Goal: Task Accomplishment & Management: Use online tool/utility

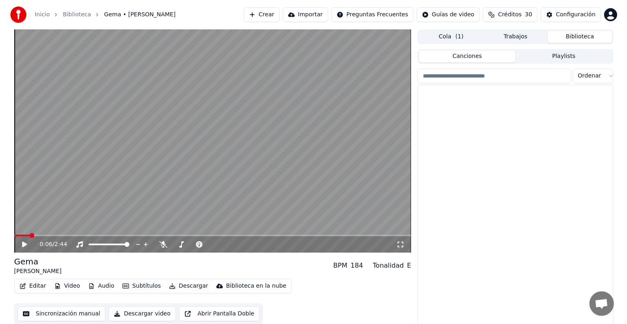
scroll to position [4715, 0]
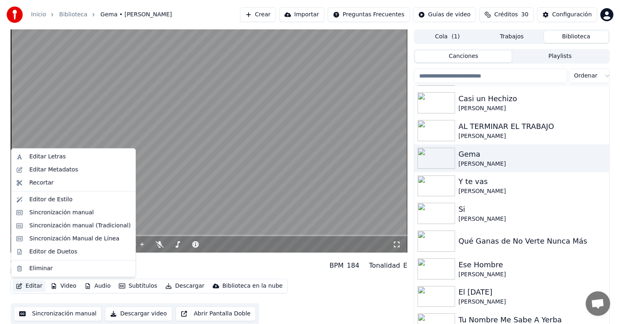
click at [25, 281] on button "Editar" at bounding box center [29, 285] width 33 height 11
click at [55, 229] on div "Sincronización manual (Tradicional)" at bounding box center [79, 226] width 101 height 8
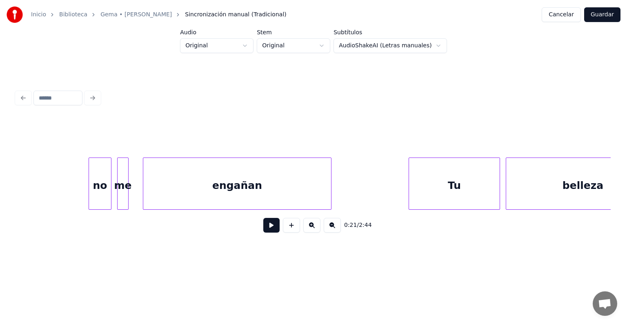
scroll to position [0, 6396]
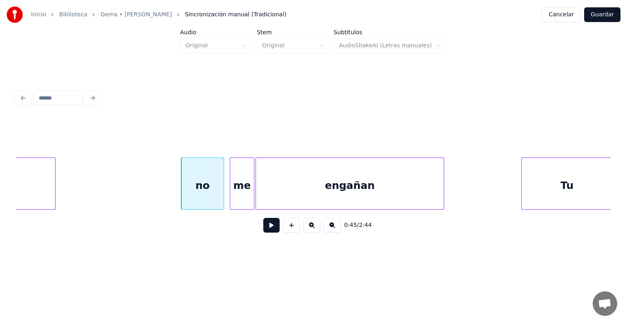
click at [253, 189] on div at bounding box center [252, 183] width 2 height 51
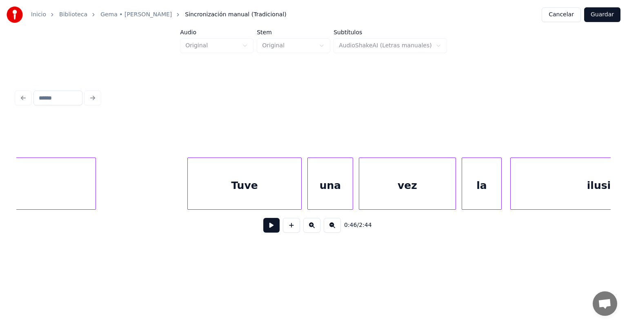
scroll to position [0, 7469]
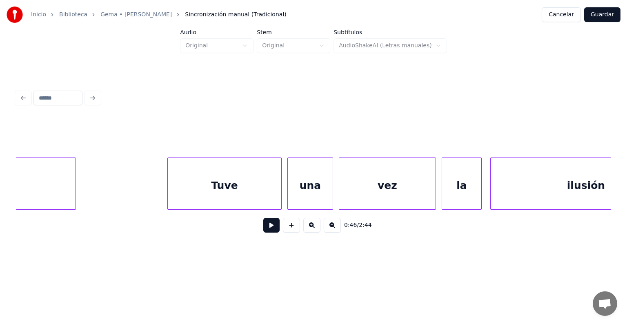
click at [202, 196] on div "Tuve" at bounding box center [224, 186] width 113 height 56
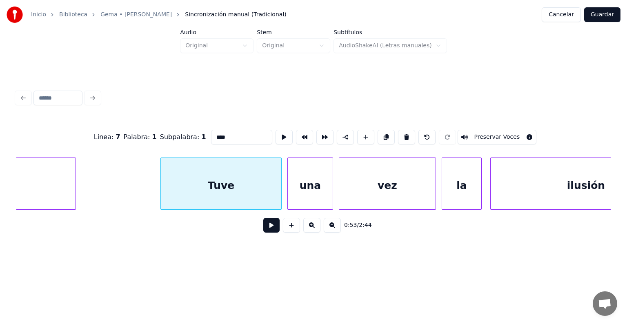
click at [483, 133] on button "Preservar Voces" at bounding box center [497, 137] width 79 height 15
click at [307, 191] on div "una" at bounding box center [310, 186] width 45 height 56
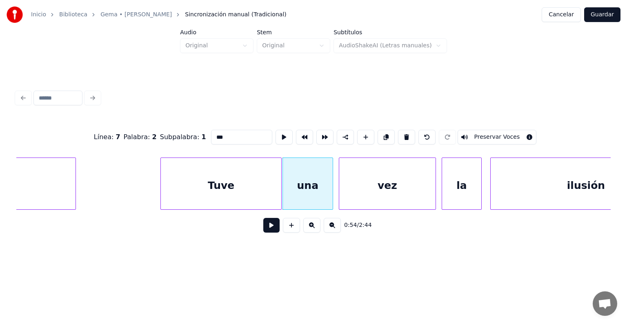
click at [490, 131] on button "Preservar Voces" at bounding box center [497, 137] width 79 height 15
click at [358, 193] on div "vez" at bounding box center [387, 186] width 96 height 56
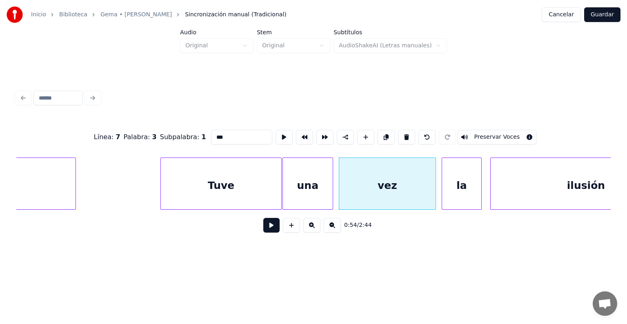
click at [485, 133] on button "Preservar Voces" at bounding box center [497, 137] width 79 height 15
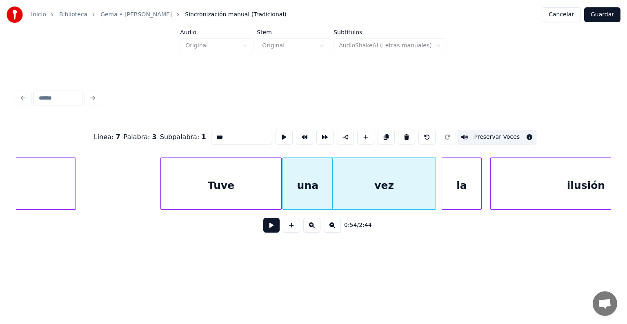
click at [307, 183] on div "una" at bounding box center [308, 186] width 50 height 56
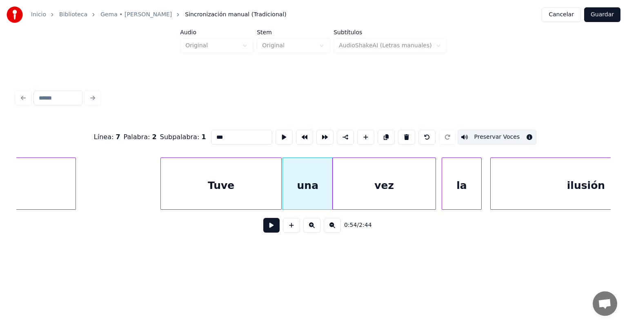
click at [358, 185] on div "vez" at bounding box center [384, 186] width 103 height 56
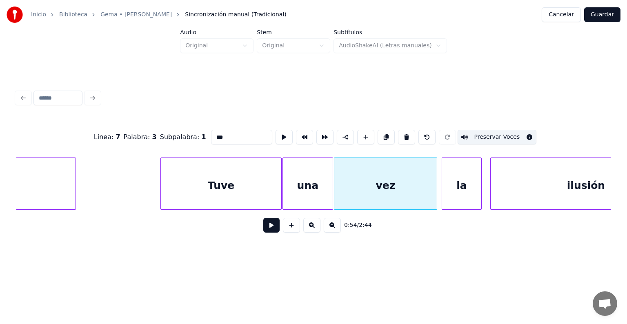
click at [247, 187] on div "Tuve" at bounding box center [221, 186] width 120 height 56
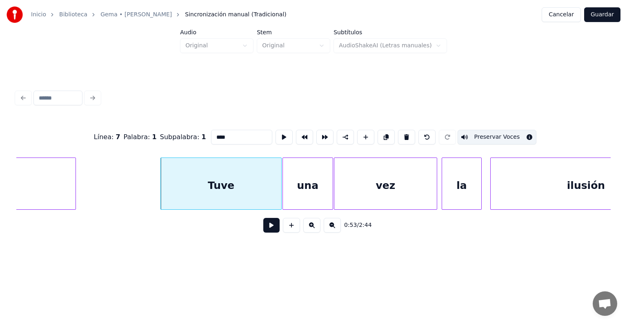
click at [313, 187] on div "una" at bounding box center [308, 186] width 50 height 56
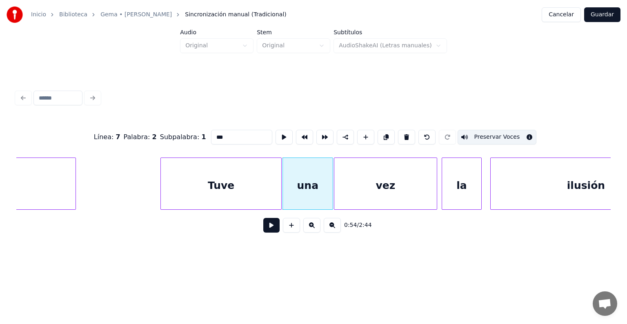
click at [373, 193] on div "vez" at bounding box center [385, 186] width 103 height 56
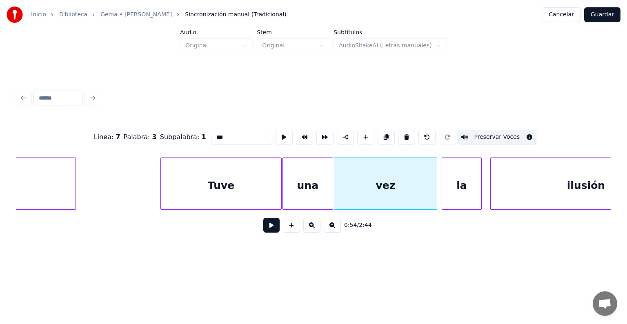
click at [443, 191] on div at bounding box center [443, 183] width 2 height 51
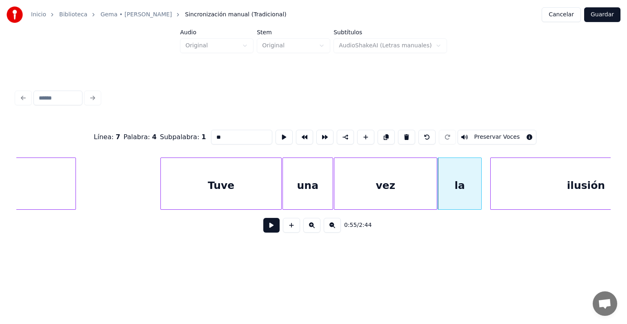
click at [485, 133] on button "Preservar Voces" at bounding box center [497, 137] width 79 height 15
click at [509, 190] on div "ilusión" at bounding box center [586, 186] width 191 height 56
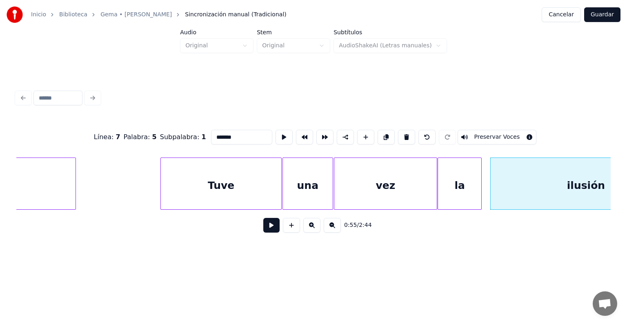
click at [486, 133] on button "Preservar Voces" at bounding box center [497, 137] width 79 height 15
click at [461, 185] on div "la" at bounding box center [459, 186] width 43 height 56
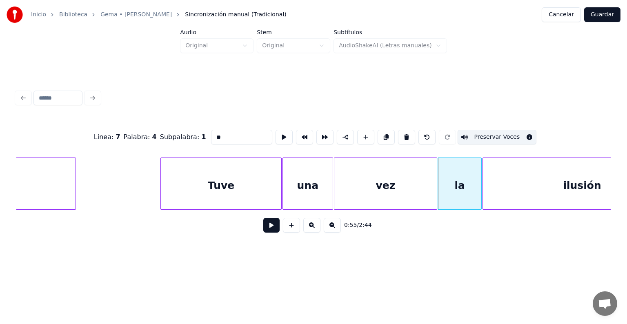
click at [202, 196] on div "Tuve" at bounding box center [221, 186] width 120 height 56
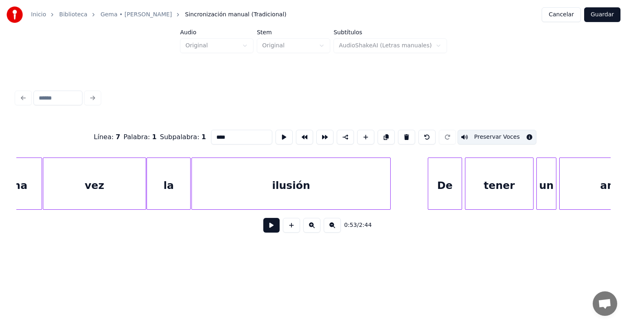
scroll to position [0, 7761]
click at [429, 180] on div "De" at bounding box center [444, 186] width 35 height 56
click at [445, 178] on div "De" at bounding box center [443, 186] width 35 height 56
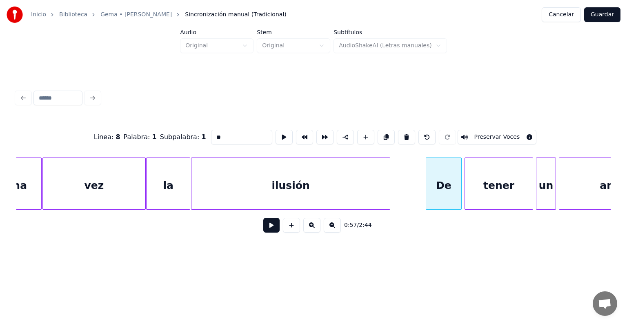
click at [476, 130] on button "Preservar Voces" at bounding box center [497, 137] width 79 height 15
click at [472, 183] on div "tener" at bounding box center [499, 186] width 68 height 56
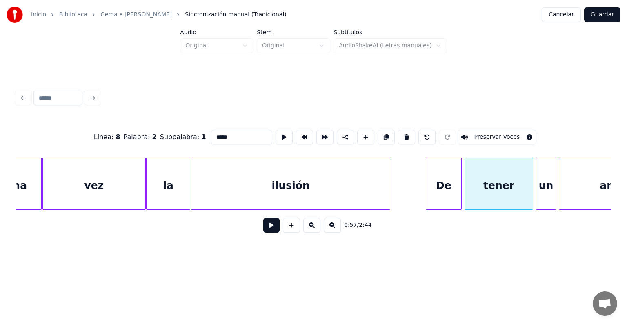
click at [485, 133] on button "Preservar Voces" at bounding box center [497, 137] width 79 height 15
click at [545, 186] on div "un" at bounding box center [545, 186] width 19 height 56
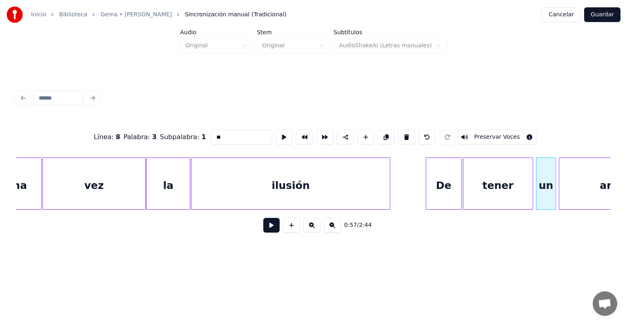
click at [506, 134] on button "Preservar Voces" at bounding box center [497, 137] width 79 height 15
click at [538, 186] on div "un" at bounding box center [544, 186] width 21 height 56
click at [575, 182] on div "amor" at bounding box center [614, 186] width 111 height 56
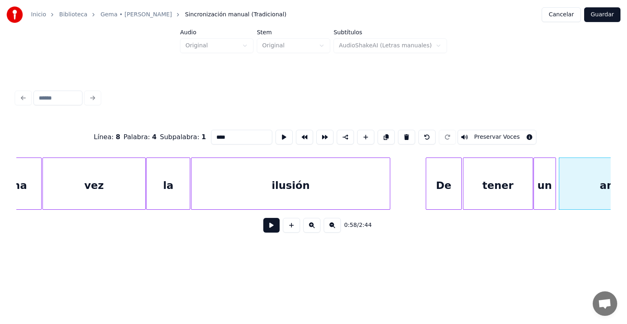
click at [494, 134] on button "Preservar Voces" at bounding box center [497, 137] width 79 height 15
click at [440, 182] on div "De" at bounding box center [443, 186] width 35 height 56
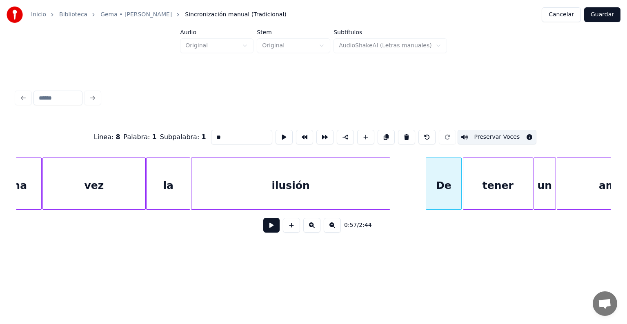
click at [481, 183] on div "tener" at bounding box center [497, 186] width 69 height 56
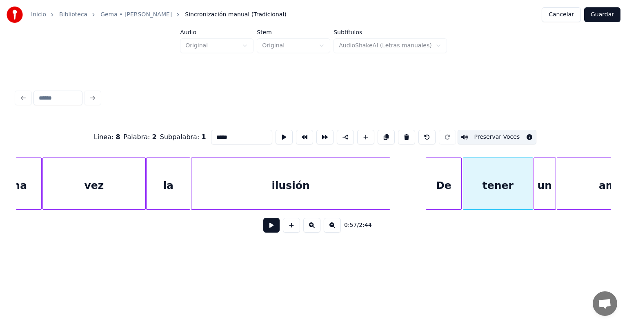
click at [549, 176] on div "un" at bounding box center [545, 186] width 22 height 56
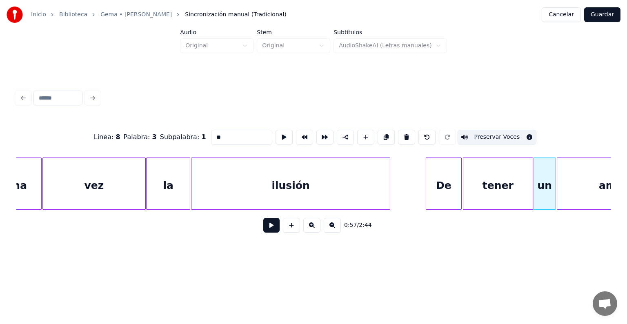
click at [577, 175] on div "amor" at bounding box center [613, 186] width 113 height 56
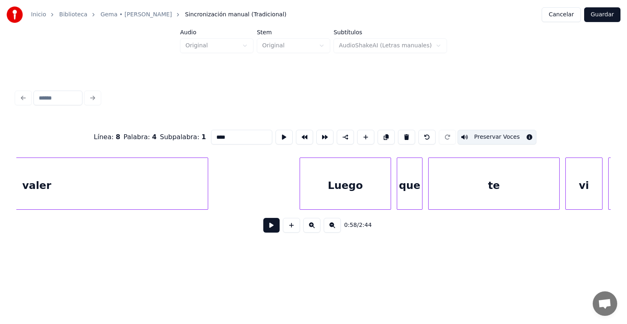
scroll to position [0, 8843]
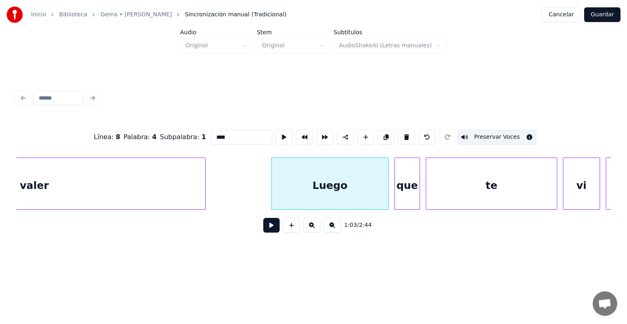
click at [490, 132] on button "Preservar Voces" at bounding box center [497, 137] width 79 height 15
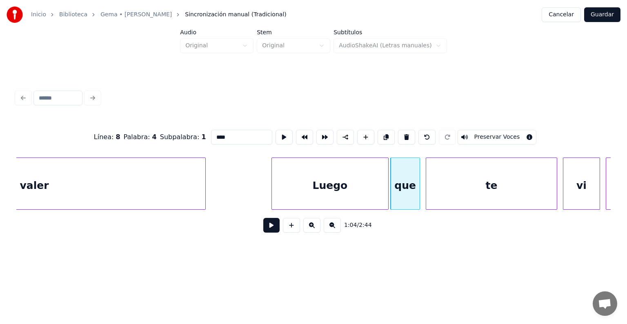
click at [485, 133] on button "Preservar Voces" at bounding box center [497, 137] width 79 height 15
click at [447, 193] on div "te" at bounding box center [491, 186] width 131 height 56
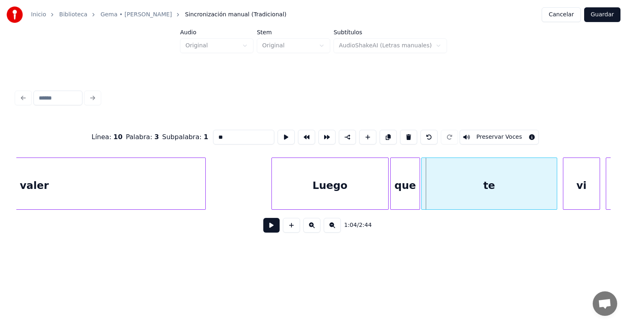
click at [427, 190] on div "te" at bounding box center [489, 186] width 135 height 56
click at [487, 134] on button "Preservar Voces" at bounding box center [499, 137] width 79 height 15
click at [580, 189] on div "vi" at bounding box center [581, 186] width 36 height 56
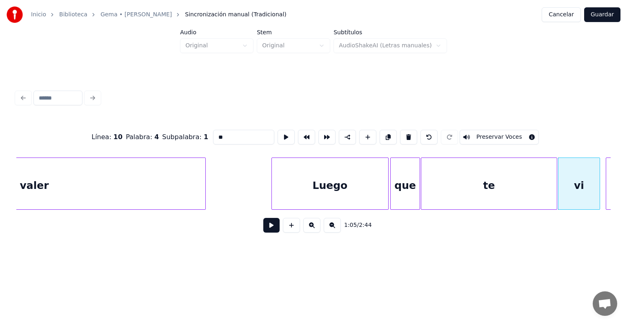
click at [485, 133] on button "Preservar Voces" at bounding box center [499, 137] width 79 height 15
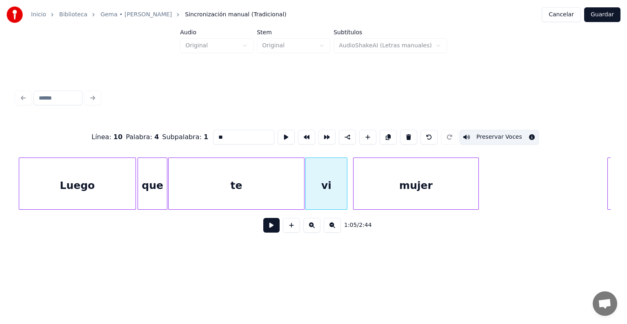
scroll to position [0, 9096]
click at [365, 186] on div "mujer" at bounding box center [415, 186] width 125 height 56
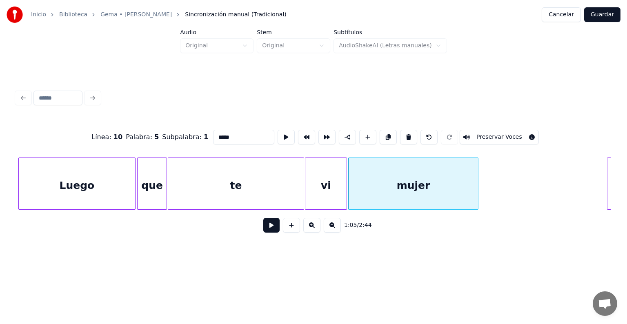
click at [486, 133] on button "Preservar Voces" at bounding box center [499, 137] width 79 height 15
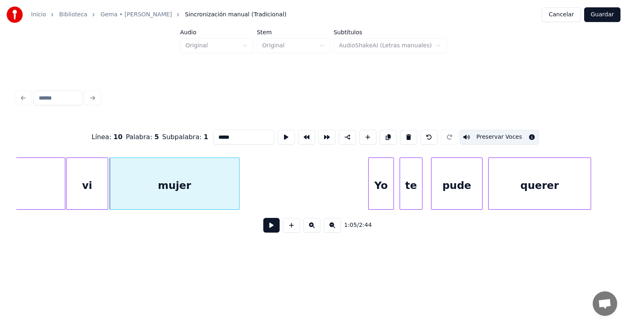
scroll to position [0, 9335]
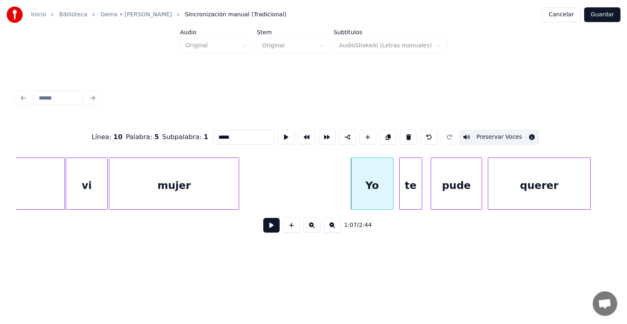
click at [378, 180] on div "Yo" at bounding box center [372, 186] width 42 height 56
click at [492, 134] on button "Preservar Voces" at bounding box center [499, 137] width 79 height 15
click at [377, 186] on div "Yo" at bounding box center [374, 186] width 42 height 56
click at [487, 137] on button "Preservar Voces" at bounding box center [499, 137] width 79 height 15
click at [198, 178] on div "mujer" at bounding box center [173, 186] width 129 height 56
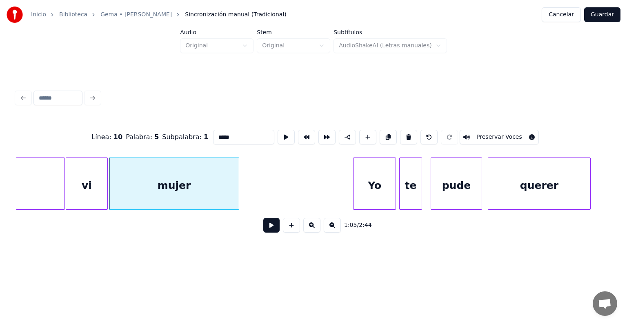
click at [486, 136] on button "Preservar Voces" at bounding box center [499, 137] width 79 height 15
click at [411, 186] on div "te" at bounding box center [411, 186] width 22 height 56
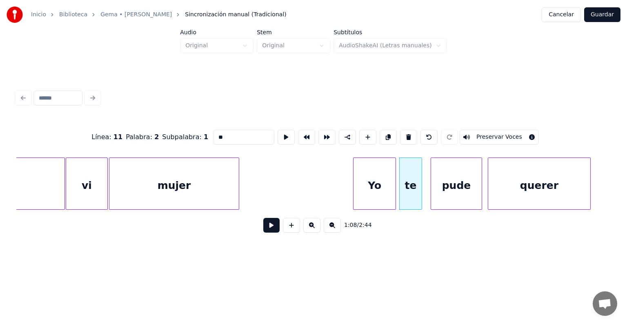
click at [487, 133] on button "Preservar Voces" at bounding box center [499, 137] width 79 height 15
click at [447, 187] on div "pude" at bounding box center [456, 186] width 51 height 56
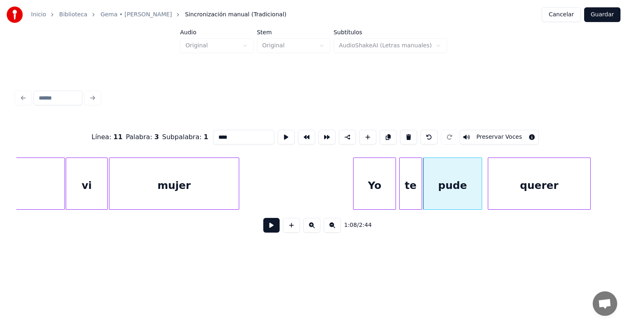
click at [442, 184] on div "pude" at bounding box center [452, 186] width 58 height 56
click at [476, 137] on button "Preservar Voces" at bounding box center [499, 137] width 79 height 15
click at [505, 188] on div "querer" at bounding box center [539, 186] width 102 height 56
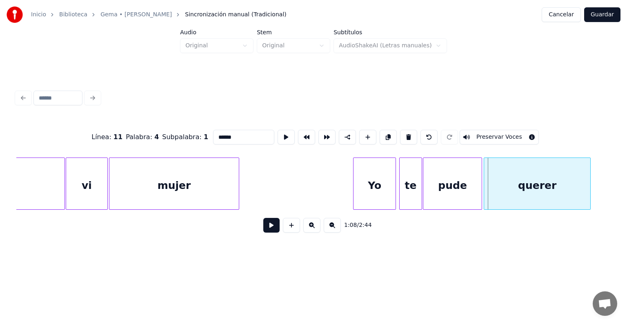
click at [489, 187] on div "querer" at bounding box center [537, 186] width 106 height 56
click at [509, 187] on div "querer" at bounding box center [537, 186] width 106 height 56
click at [487, 133] on button "Preservar Voces" at bounding box center [499, 137] width 79 height 15
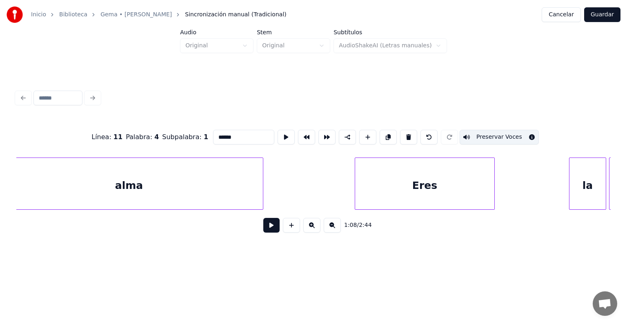
scroll to position [0, 10255]
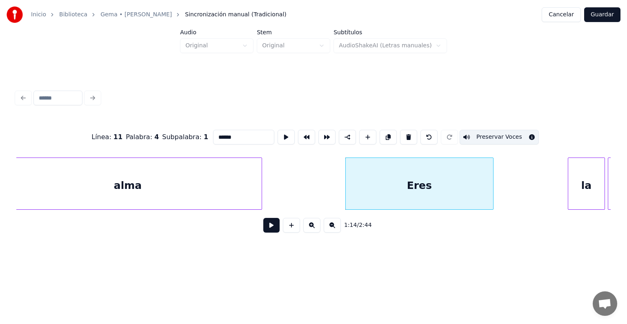
click at [368, 180] on div "Eres" at bounding box center [419, 186] width 147 height 56
click at [478, 135] on button "Preservar Voces" at bounding box center [499, 137] width 79 height 15
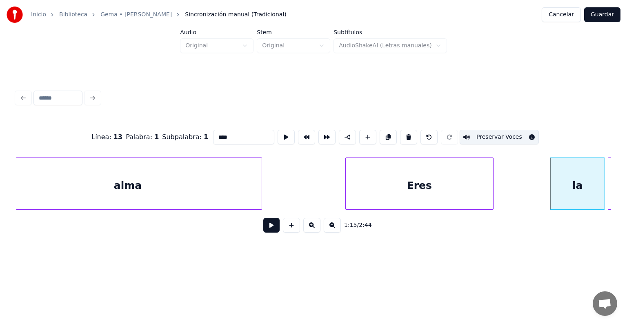
click at [567, 184] on div "la" at bounding box center [577, 186] width 54 height 56
click at [499, 136] on button "Preservar Voces" at bounding box center [499, 137] width 79 height 15
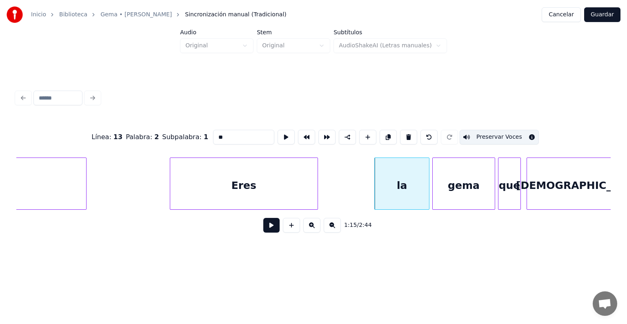
scroll to position [0, 10431]
click at [457, 182] on div "gema" at bounding box center [463, 186] width 62 height 56
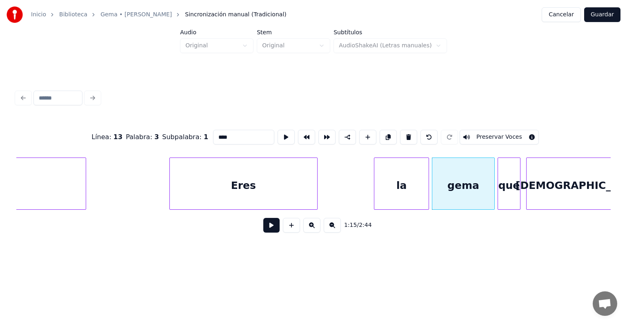
click at [486, 134] on button "Preservar Voces" at bounding box center [499, 137] width 79 height 15
click at [508, 183] on div "que" at bounding box center [509, 186] width 22 height 56
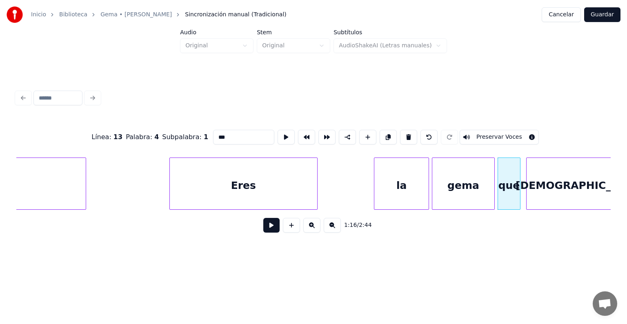
click at [487, 132] on button "Preservar Voces" at bounding box center [499, 137] width 79 height 15
click at [538, 185] on div "[DEMOGRAPHIC_DATA]" at bounding box center [581, 186] width 108 height 56
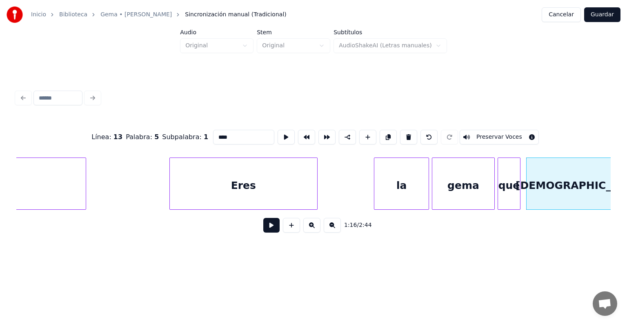
click at [513, 135] on button "Preservar Voces" at bounding box center [499, 137] width 79 height 15
click at [445, 188] on div "gema" at bounding box center [463, 186] width 62 height 56
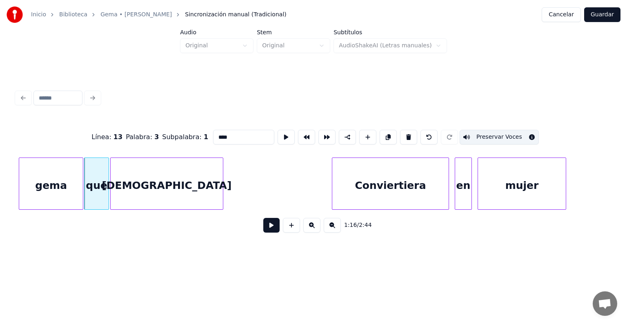
scroll to position [0, 10844]
click at [127, 185] on div "[DEMOGRAPHIC_DATA]" at bounding box center [165, 186] width 112 height 56
type input "****"
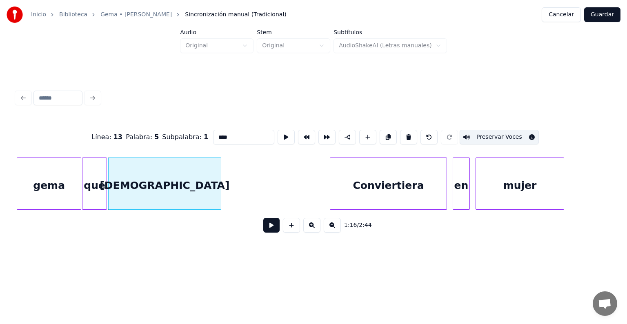
click at [263, 233] on button at bounding box center [271, 225] width 16 height 15
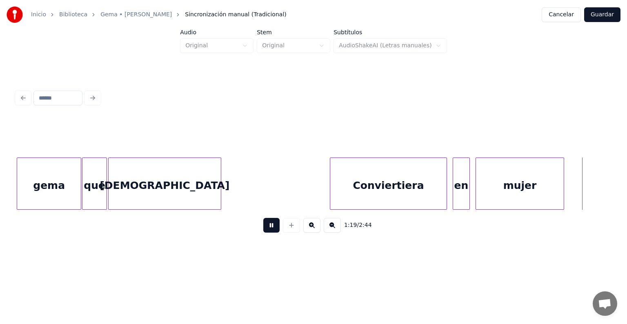
click at [265, 231] on button at bounding box center [271, 225] width 16 height 15
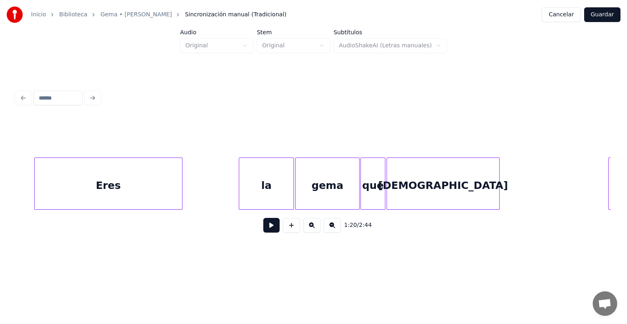
scroll to position [0, 10546]
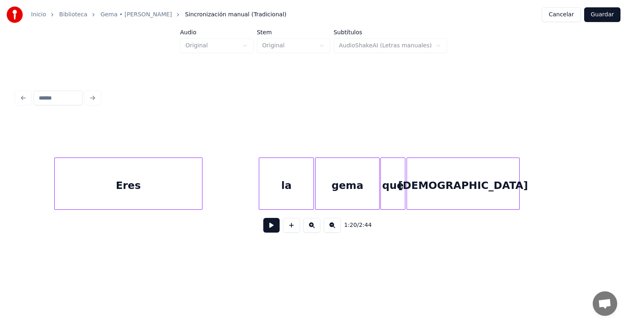
click at [142, 178] on div "Eres" at bounding box center [128, 186] width 147 height 56
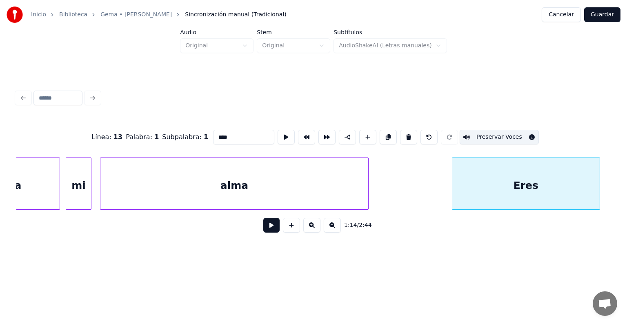
scroll to position [0, 10122]
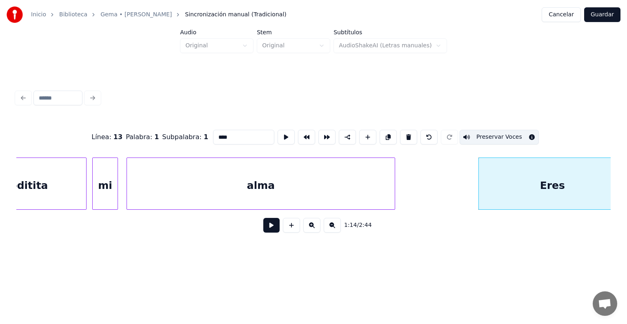
click at [232, 186] on div "alma" at bounding box center [261, 186] width 268 height 56
type input "****"
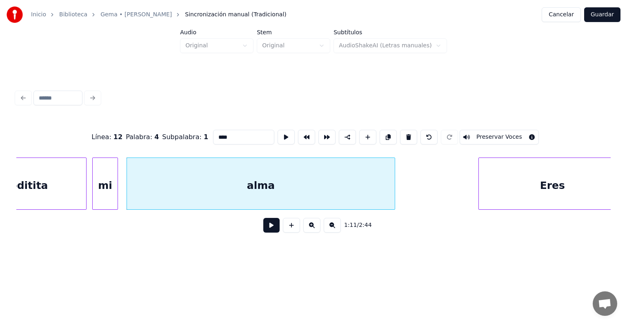
click at [263, 229] on button at bounding box center [271, 225] width 16 height 15
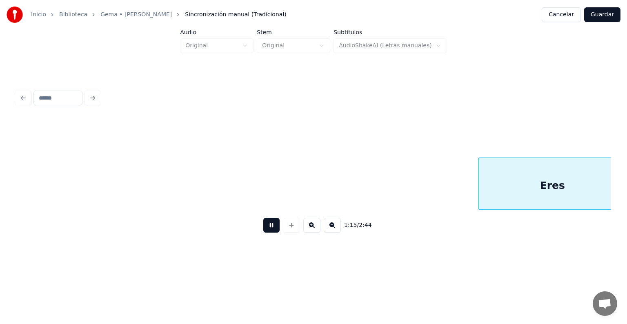
scroll to position [0, 10717]
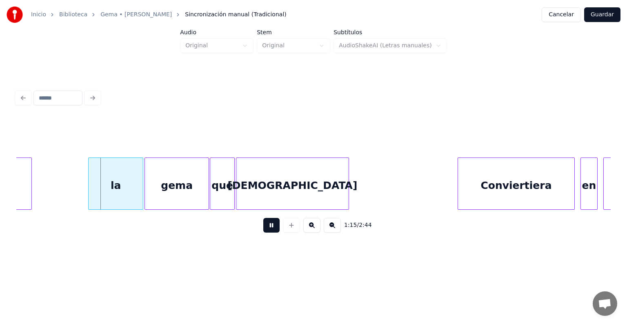
click at [263, 230] on button at bounding box center [271, 225] width 16 height 15
click at [111, 180] on div "la" at bounding box center [116, 186] width 54 height 56
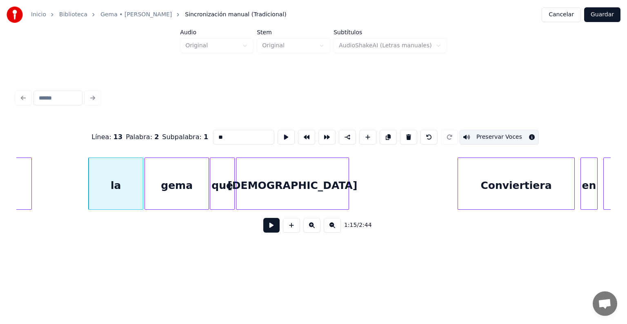
click at [505, 130] on button "Preservar Voces" at bounding box center [499, 137] width 79 height 15
click at [173, 177] on div "gema" at bounding box center [177, 186] width 64 height 56
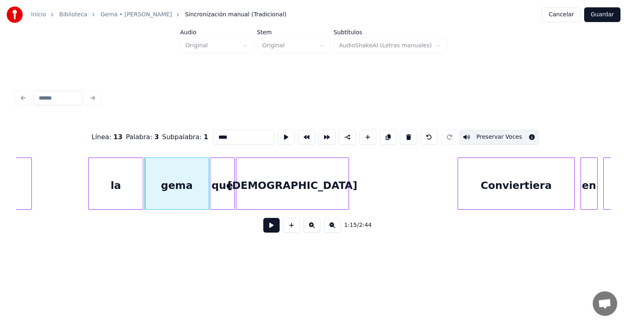
click at [494, 135] on button "Preservar Voces" at bounding box center [499, 137] width 79 height 15
click at [499, 137] on button "Preservar Voces" at bounding box center [499, 137] width 79 height 15
click at [220, 189] on div "que" at bounding box center [222, 186] width 24 height 56
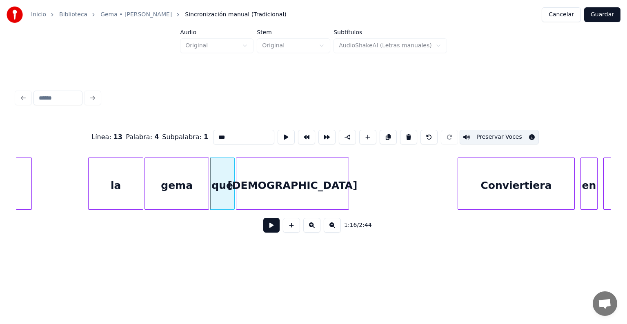
click at [498, 132] on button "Preservar Voces" at bounding box center [499, 137] width 79 height 15
click at [264, 183] on div "[DEMOGRAPHIC_DATA]" at bounding box center [292, 186] width 112 height 56
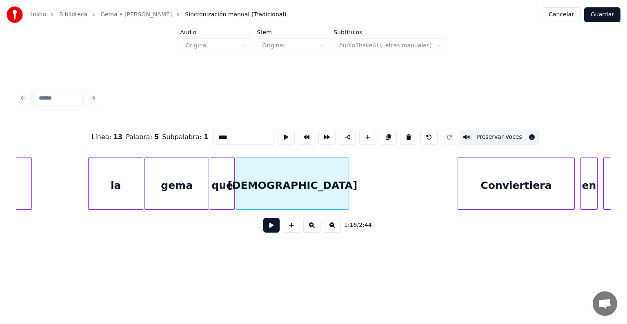
click at [500, 132] on button "Preservar Voces" at bounding box center [499, 137] width 79 height 15
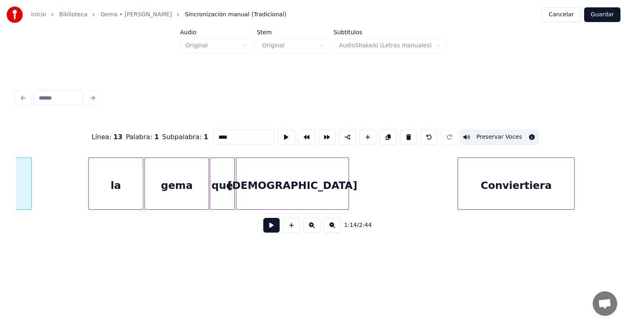
scroll to position [0, 10584]
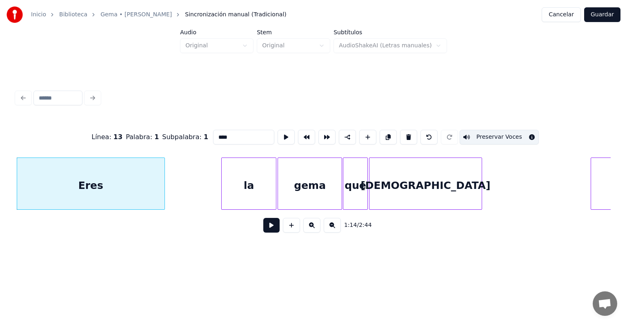
click at [503, 132] on button "Preservar Voces" at bounding box center [499, 137] width 79 height 15
click at [250, 177] on div "la" at bounding box center [249, 186] width 54 height 56
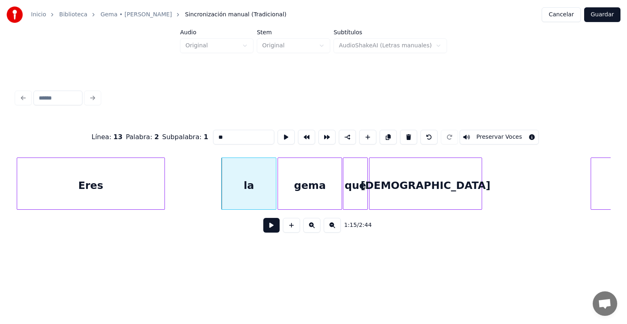
click at [110, 175] on div "Eres" at bounding box center [90, 186] width 147 height 56
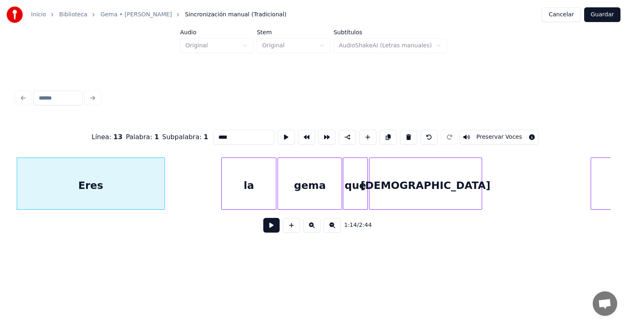
click at [304, 174] on div "gema" at bounding box center [310, 186] width 64 height 56
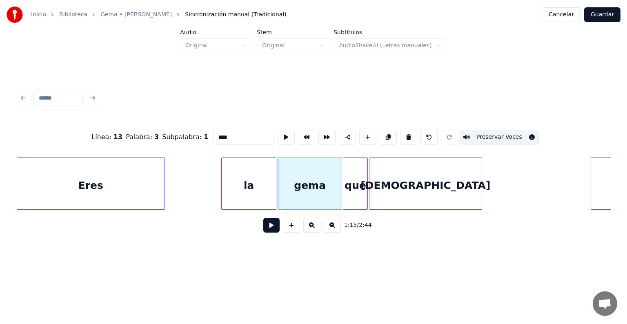
click at [360, 177] on div "que" at bounding box center [355, 186] width 24 height 56
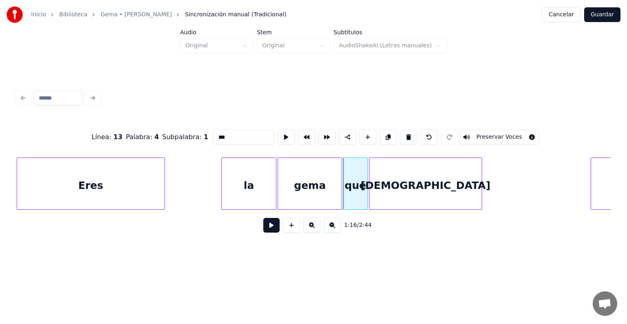
click at [307, 184] on div "gema" at bounding box center [310, 186] width 64 height 56
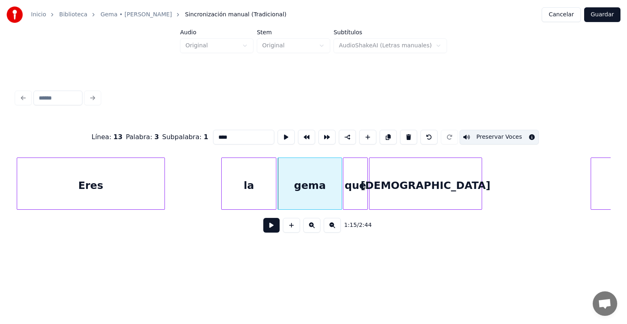
click at [506, 131] on button "Preservar Voces" at bounding box center [499, 137] width 79 height 15
click at [399, 173] on div "[DEMOGRAPHIC_DATA]" at bounding box center [425, 186] width 112 height 56
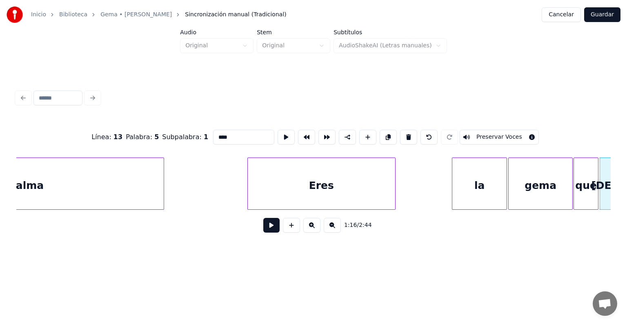
click at [102, 182] on div "alma" at bounding box center [30, 186] width 268 height 56
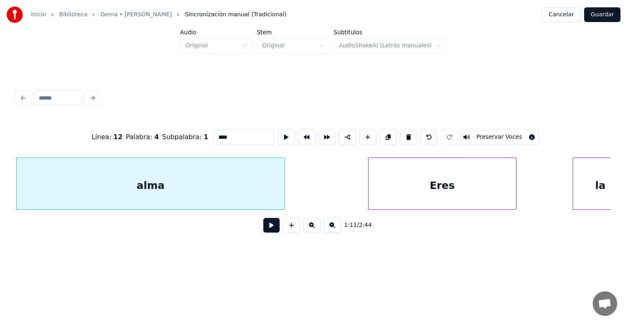
click at [508, 132] on button "Preservar Voces" at bounding box center [499, 137] width 79 height 15
click at [498, 133] on button "Preservar Voces" at bounding box center [499, 137] width 79 height 15
click at [402, 176] on div "Eres" at bounding box center [442, 186] width 147 height 56
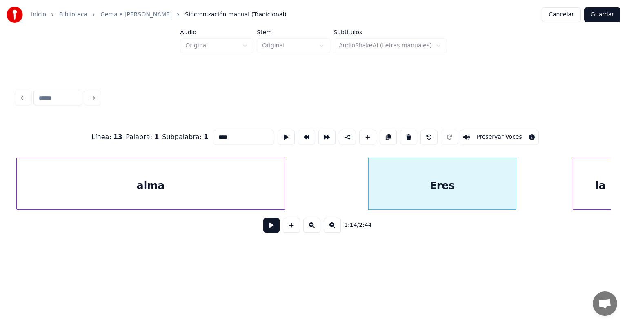
click at [176, 185] on div "alma" at bounding box center [151, 186] width 268 height 56
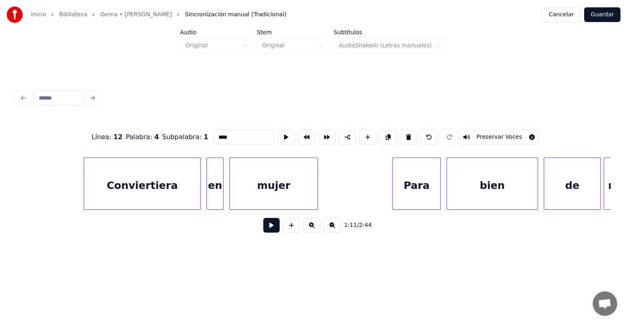
scroll to position [0, 11091]
click at [145, 172] on div "Conviertiera" at bounding box center [141, 186] width 116 height 56
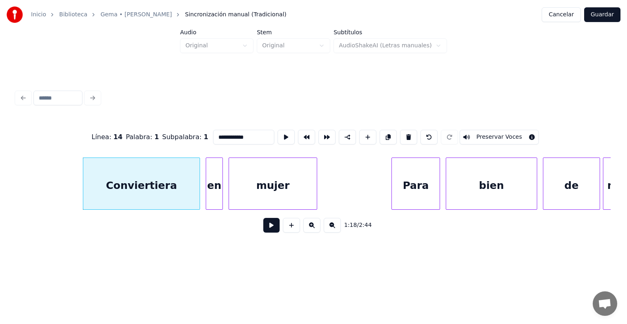
click at [269, 180] on div "mujer" at bounding box center [273, 186] width 88 height 56
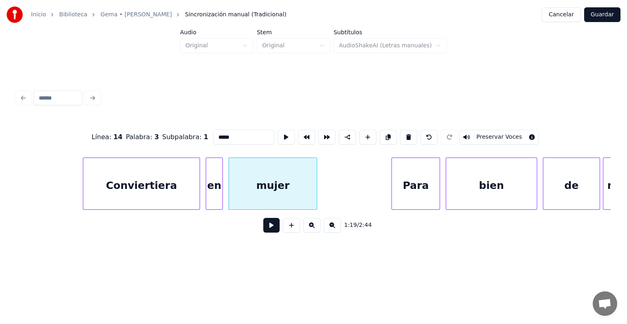
click at [401, 184] on div "Para" at bounding box center [416, 186] width 48 height 56
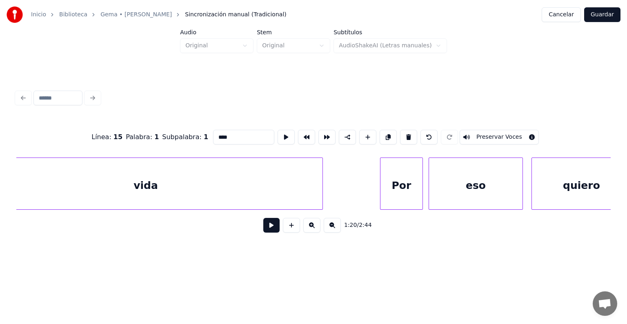
scroll to position [0, 11816]
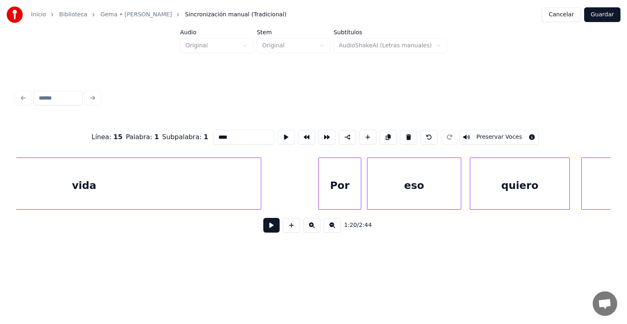
click at [337, 173] on div "Por" at bounding box center [340, 186] width 42 height 56
type input "***"
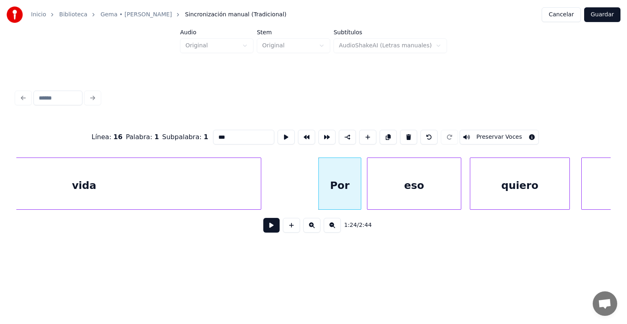
click at [267, 230] on button at bounding box center [271, 225] width 16 height 15
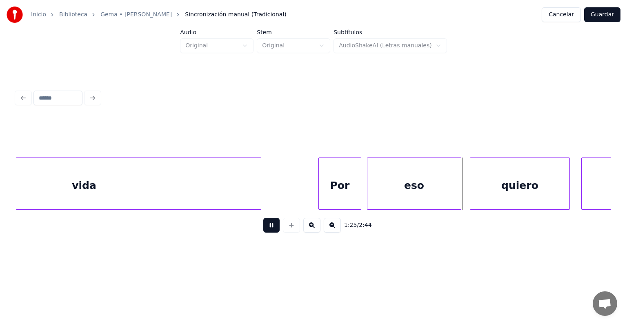
click at [263, 228] on button at bounding box center [271, 225] width 16 height 15
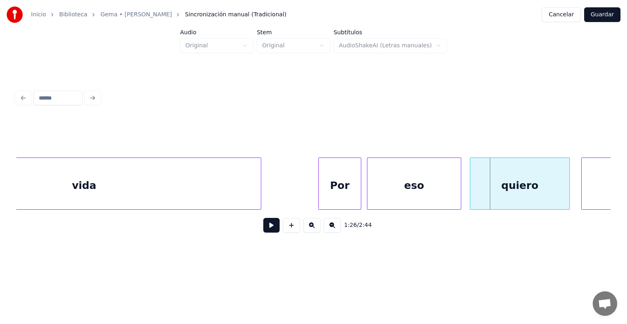
click at [173, 187] on div "vida" at bounding box center [83, 186] width 353 height 56
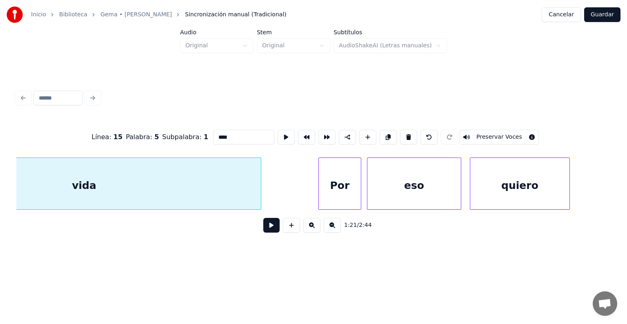
scroll to position [0, 11706]
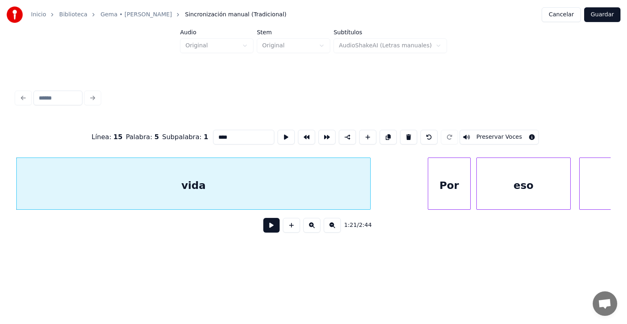
click at [263, 229] on button at bounding box center [271, 225] width 16 height 15
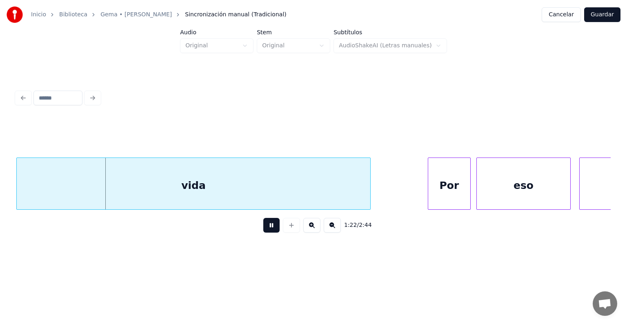
click at [263, 229] on button at bounding box center [271, 225] width 16 height 15
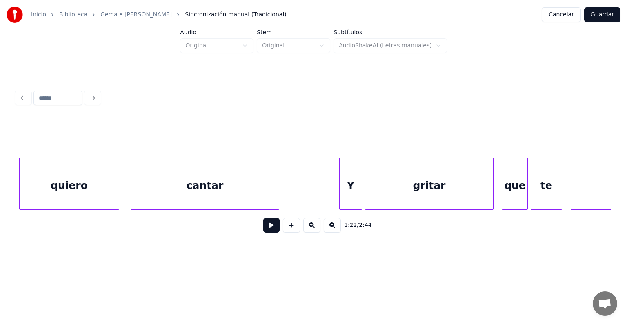
scroll to position [0, 12267]
click at [340, 182] on div at bounding box center [340, 183] width 2 height 51
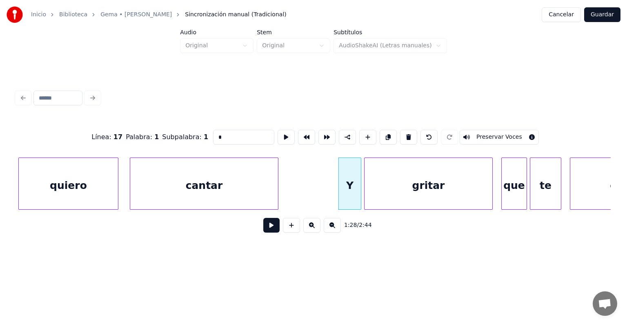
click at [263, 233] on button at bounding box center [271, 225] width 16 height 15
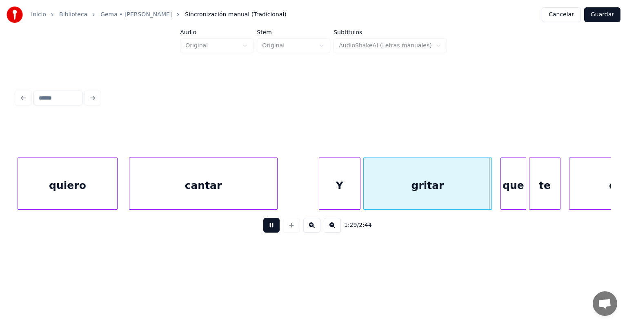
click at [266, 229] on button at bounding box center [271, 225] width 16 height 15
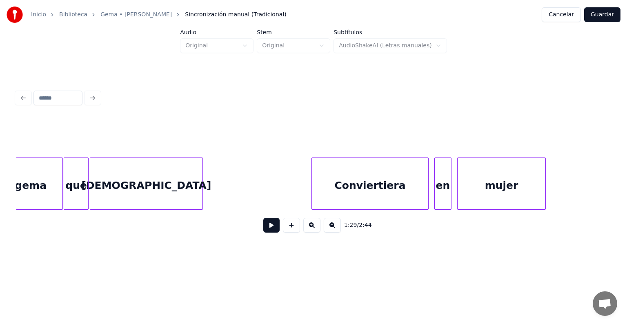
scroll to position [0, 10877]
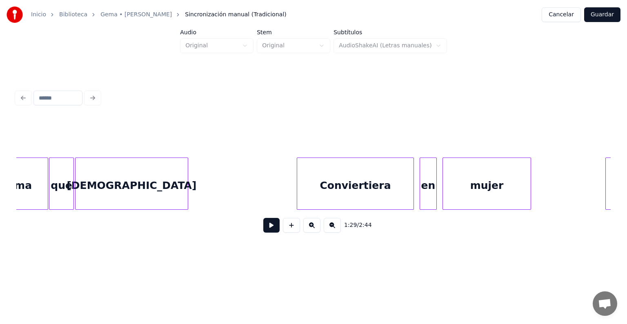
click at [336, 196] on div "Conviertiera" at bounding box center [355, 186] width 116 height 56
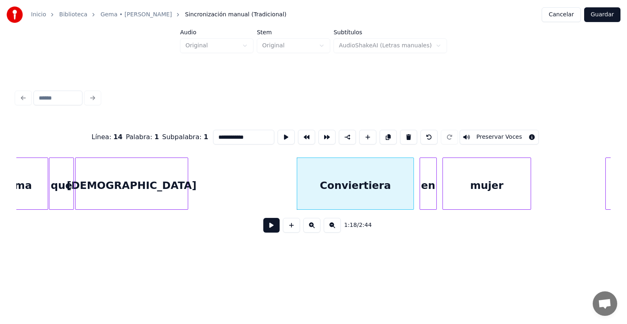
click at [263, 230] on button at bounding box center [271, 225] width 16 height 15
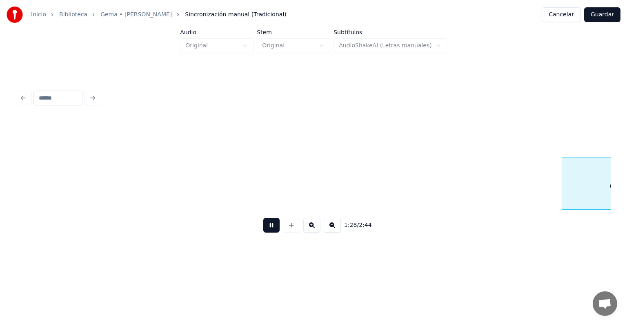
scroll to position [0, 12665]
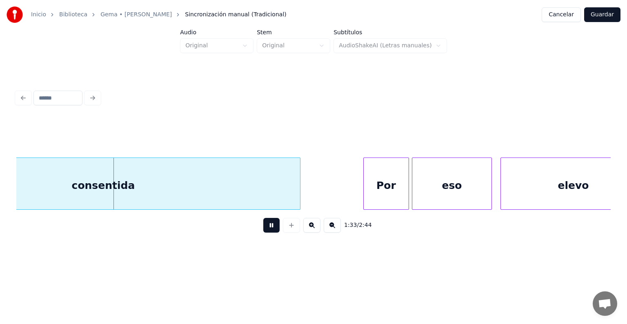
click at [78, 182] on div "consentida" at bounding box center [103, 186] width 393 height 56
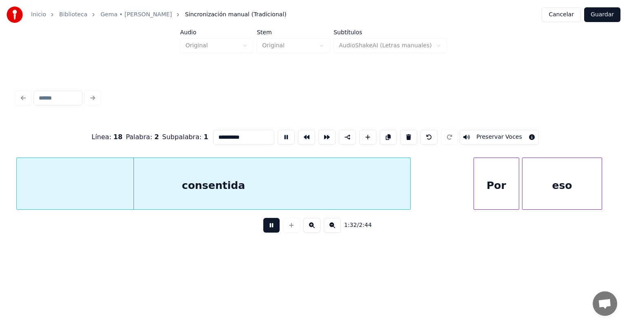
click at [486, 133] on button "Preservar Voces" at bounding box center [499, 137] width 79 height 15
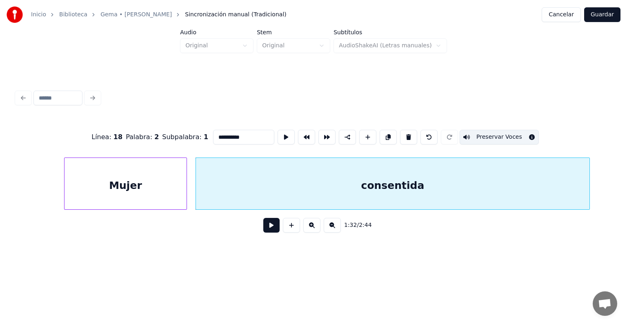
scroll to position [0, 12964]
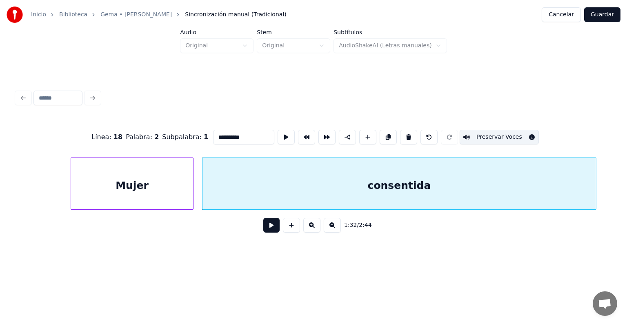
click at [150, 173] on div "Mujer" at bounding box center [132, 186] width 122 height 56
type input "*****"
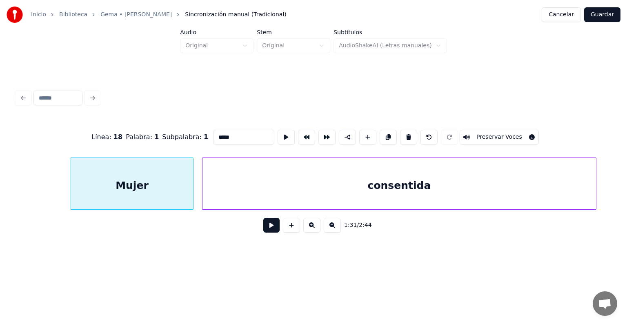
click at [495, 133] on button "Preservar Voces" at bounding box center [499, 137] width 79 height 15
click at [203, 189] on div at bounding box center [203, 183] width 2 height 51
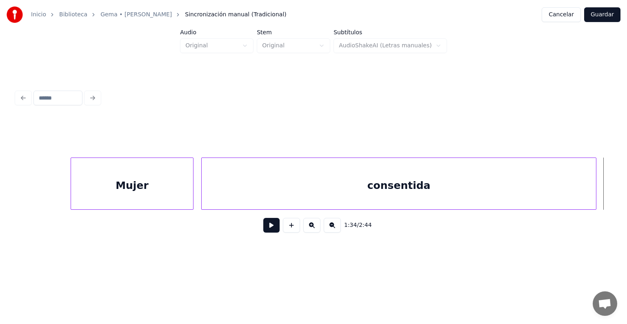
click at [264, 227] on button at bounding box center [271, 225] width 16 height 15
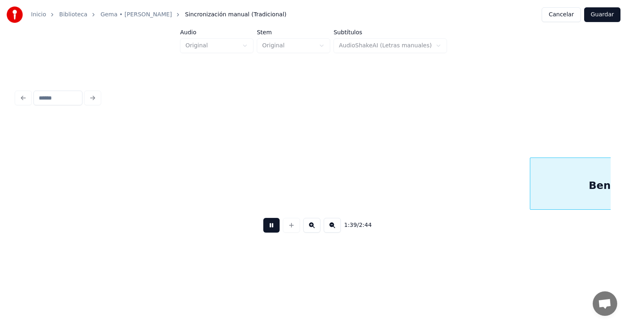
scroll to position [0, 14154]
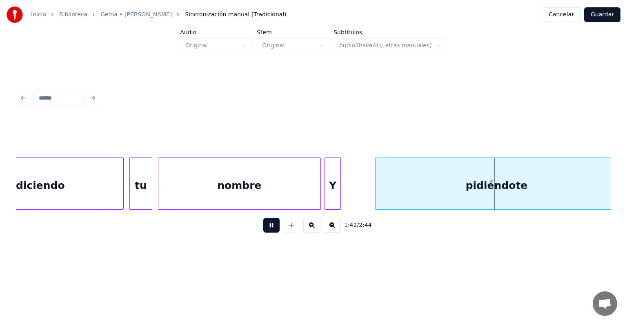
click at [265, 229] on button at bounding box center [271, 225] width 16 height 15
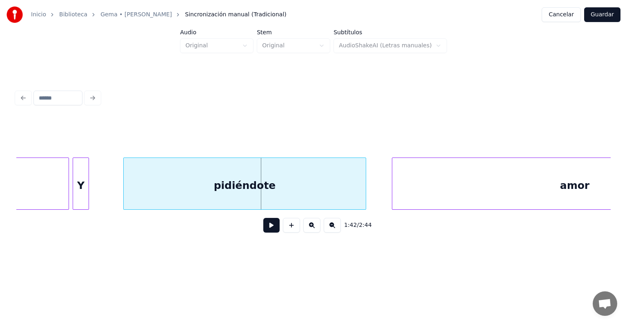
scroll to position [0, 14425]
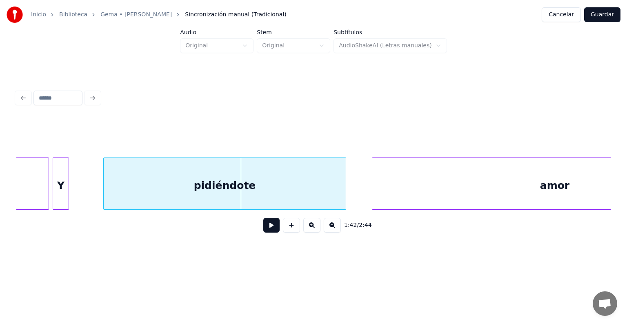
click at [307, 188] on div "pidiéndote" at bounding box center [225, 186] width 242 height 56
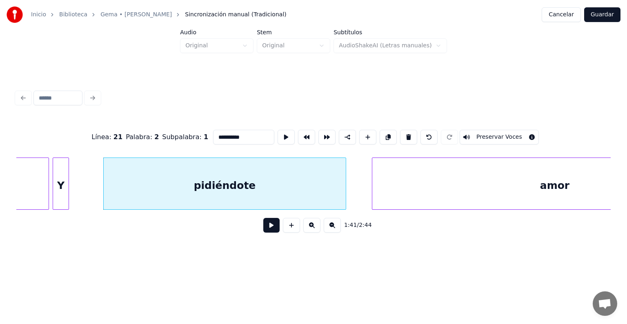
click at [263, 231] on button at bounding box center [271, 225] width 16 height 15
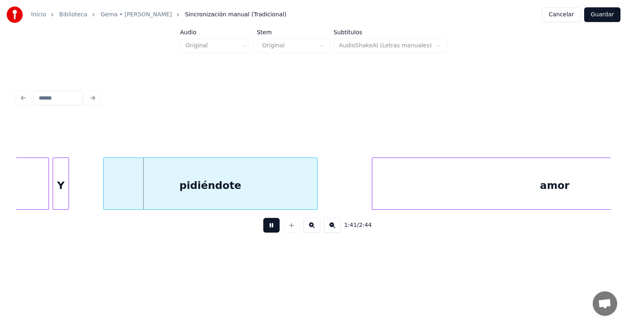
click at [263, 229] on button at bounding box center [271, 225] width 16 height 15
click at [267, 230] on button at bounding box center [271, 225] width 16 height 15
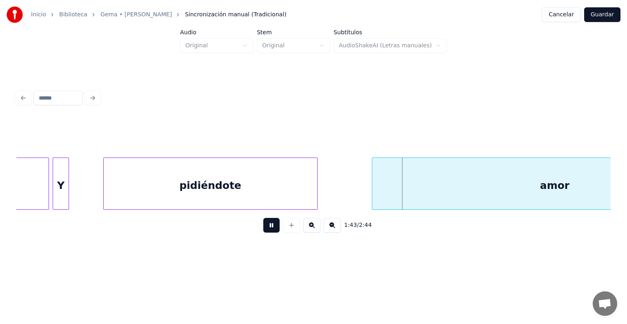
click at [162, 187] on div "pidiéndote" at bounding box center [210, 186] width 213 height 56
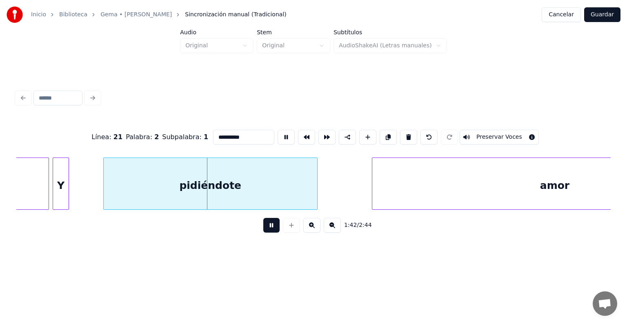
click at [493, 133] on button "Preservar Voces" at bounding box center [499, 137] width 79 height 15
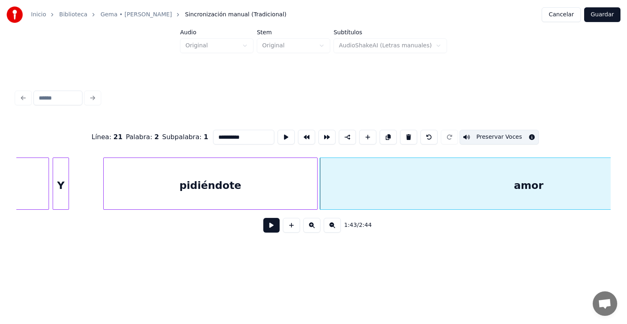
click at [349, 195] on div "amor" at bounding box center [528, 186] width 417 height 56
type input "****"
click at [485, 133] on button "Preservar Voces" at bounding box center [499, 137] width 79 height 15
click at [263, 226] on button at bounding box center [271, 225] width 16 height 15
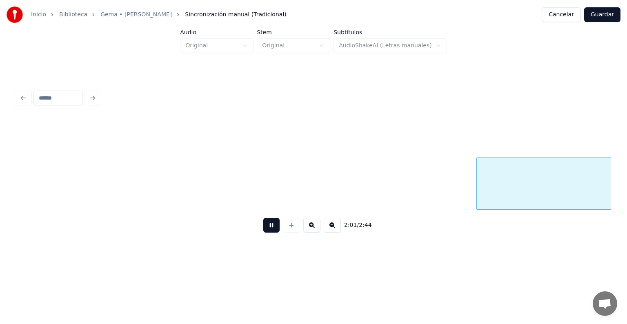
scroll to position [0, 17403]
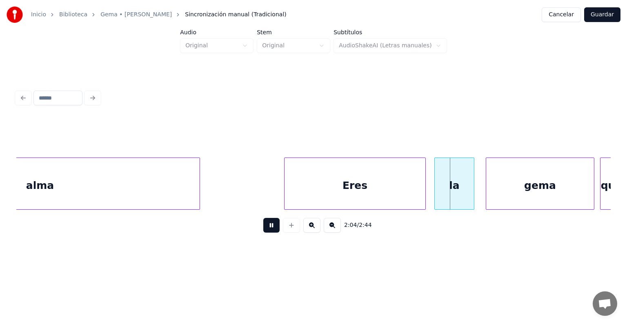
click at [290, 193] on div "Eres" at bounding box center [355, 186] width 141 height 56
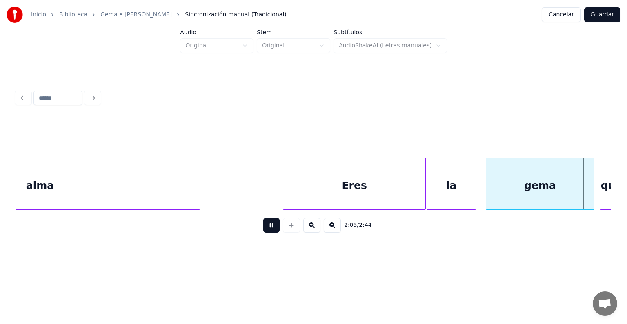
click at [473, 188] on div "la" at bounding box center [451, 186] width 49 height 56
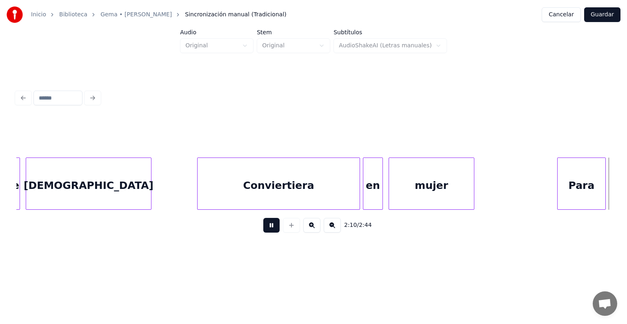
scroll to position [0, 18602]
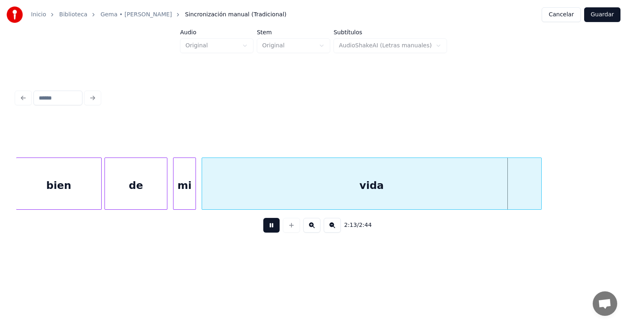
click at [58, 180] on div "bien" at bounding box center [58, 186] width 85 height 56
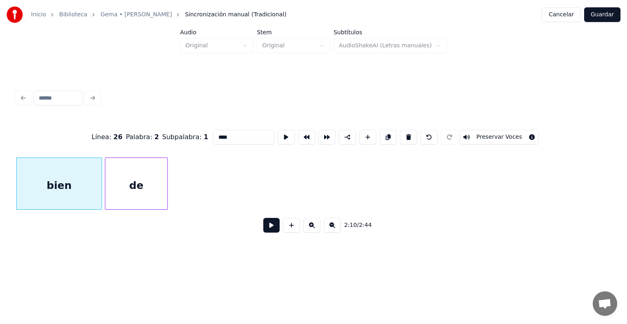
scroll to position [0, 18081]
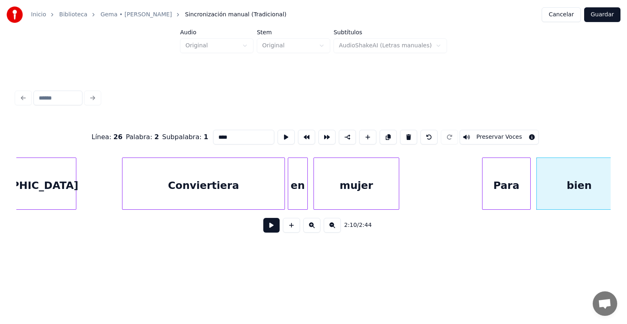
click at [504, 181] on div "Para" at bounding box center [506, 186] width 48 height 56
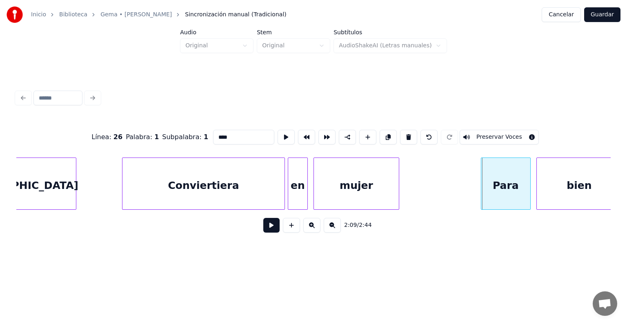
click at [483, 189] on div "Para" at bounding box center [505, 186] width 49 height 56
click at [487, 133] on button "Preservar Voces" at bounding box center [499, 137] width 79 height 15
click at [551, 185] on div "bien" at bounding box center [579, 186] width 85 height 56
type input "****"
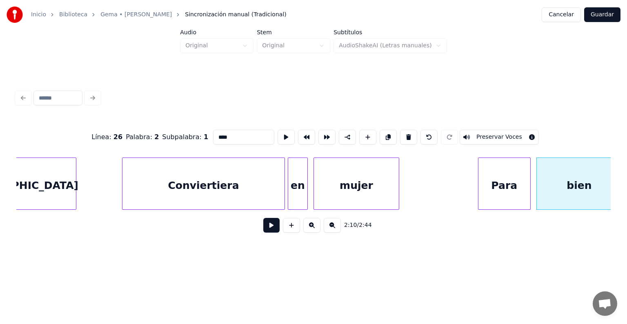
click at [499, 130] on button "Preservar Voces" at bounding box center [499, 137] width 79 height 15
click at [538, 186] on div "bien" at bounding box center [577, 186] width 89 height 56
click at [269, 231] on button at bounding box center [271, 225] width 16 height 15
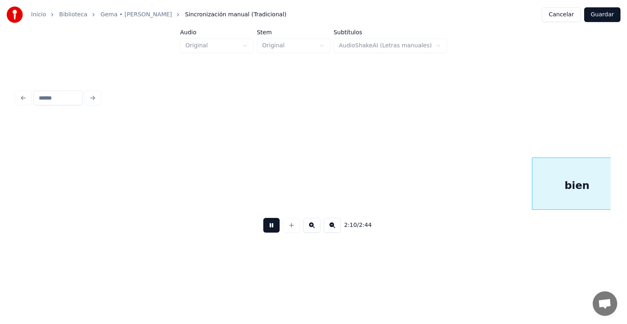
scroll to position [0, 18677]
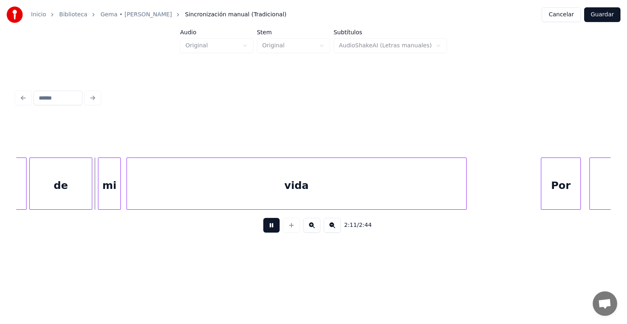
click at [58, 182] on div "de" at bounding box center [61, 186] width 62 height 56
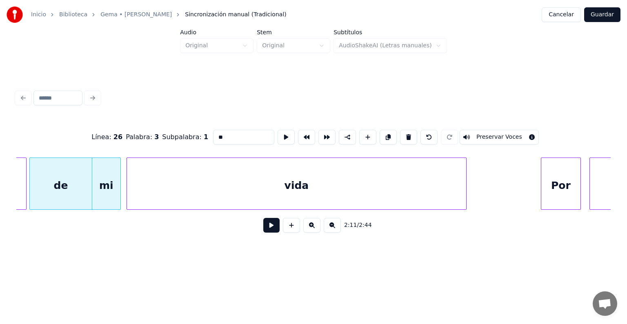
click at [102, 192] on div "mi" at bounding box center [106, 186] width 28 height 56
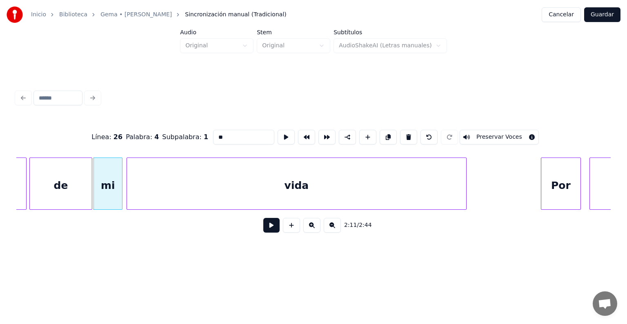
click at [489, 132] on button "Preservar Voces" at bounding box center [499, 137] width 79 height 15
click at [74, 178] on div "de" at bounding box center [61, 186] width 62 height 56
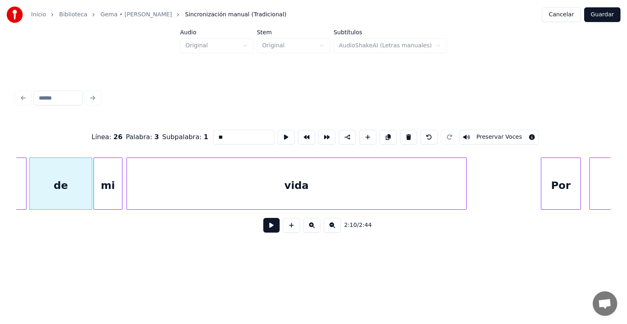
click at [493, 134] on button "Preservar Voces" at bounding box center [499, 137] width 79 height 15
click at [244, 183] on div "vida" at bounding box center [296, 186] width 339 height 56
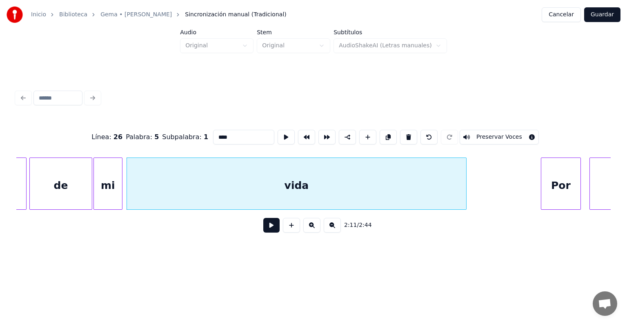
click at [487, 131] on button "Preservar Voces" at bounding box center [499, 137] width 79 height 15
click at [552, 183] on div "Por" at bounding box center [560, 186] width 39 height 56
type input "***"
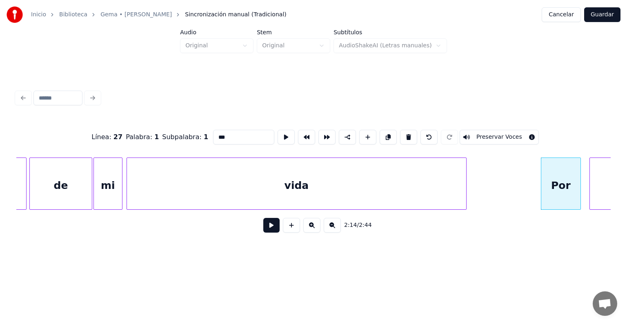
click at [265, 230] on button at bounding box center [271, 225] width 16 height 15
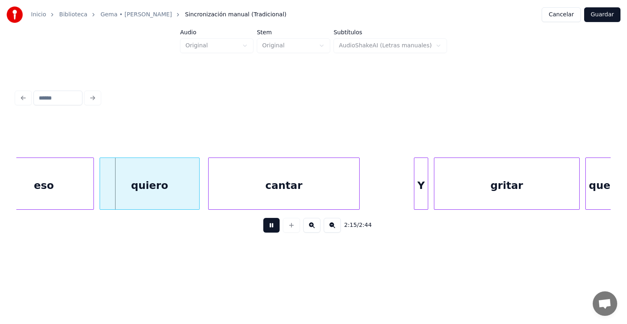
click at [56, 181] on div "eso" at bounding box center [43, 186] width 99 height 56
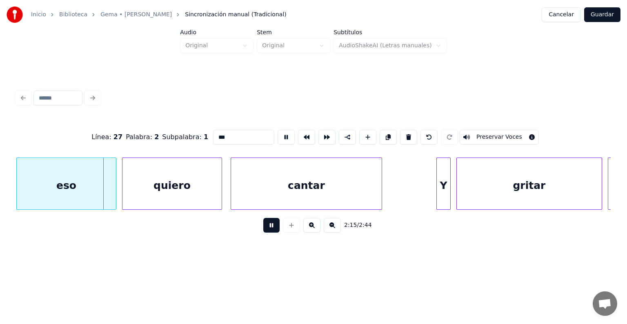
click at [59, 186] on div "eso" at bounding box center [66, 186] width 99 height 56
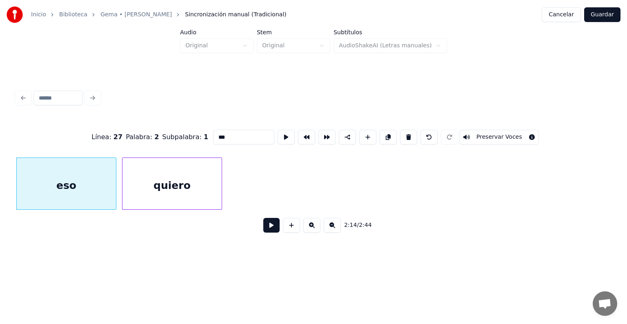
scroll to position [0, 18730]
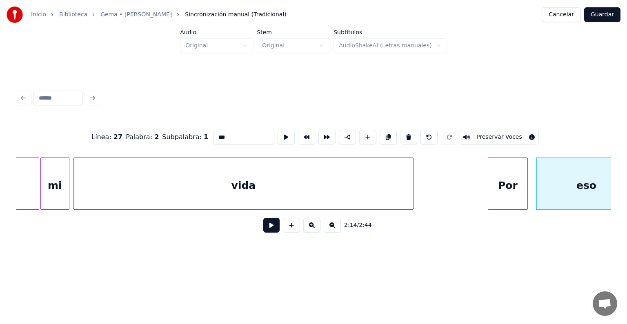
click at [508, 182] on div "Por" at bounding box center [507, 186] width 39 height 56
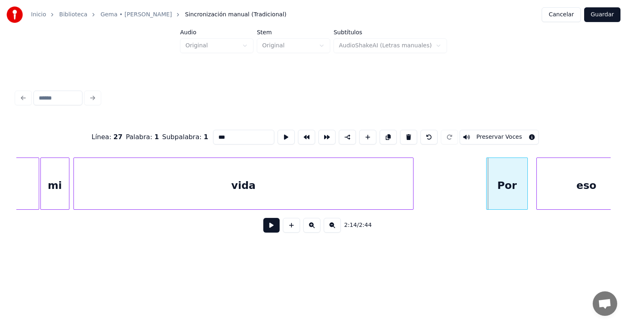
click at [488, 187] on div at bounding box center [488, 183] width 2 height 51
click at [493, 136] on button "Preservar Voces" at bounding box center [499, 137] width 79 height 15
click at [549, 183] on div "eso" at bounding box center [586, 186] width 99 height 56
type input "***"
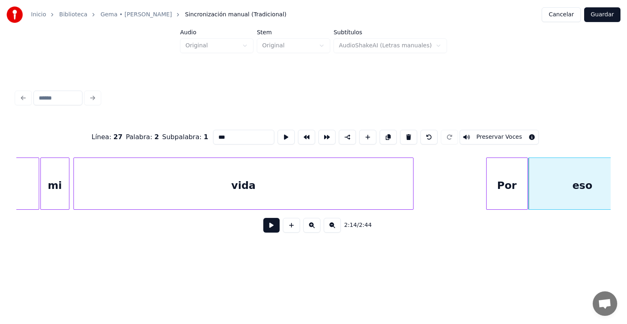
click at [499, 134] on button "Preservar Voces" at bounding box center [499, 137] width 79 height 15
click at [263, 231] on button at bounding box center [271, 225] width 16 height 15
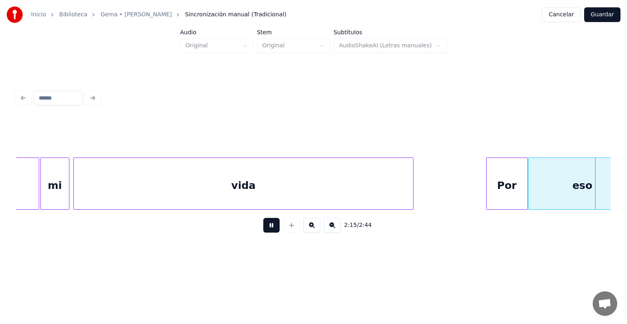
scroll to position [0, 19325]
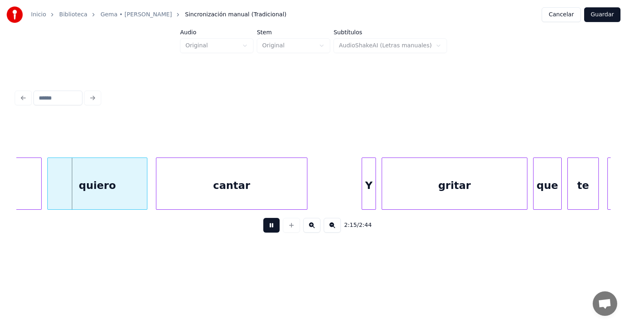
click at [66, 186] on div "quiero" at bounding box center [97, 186] width 99 height 56
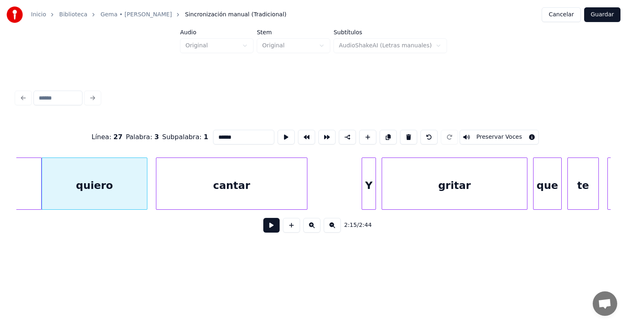
click at [495, 136] on button "Preservar Voces" at bounding box center [499, 137] width 79 height 15
click at [208, 180] on div "cantar" at bounding box center [231, 186] width 151 height 56
type input "******"
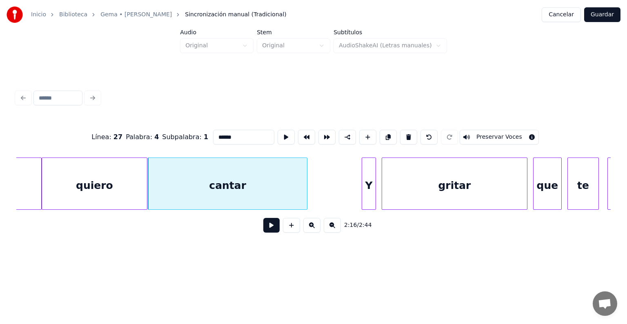
click at [492, 133] on button "Preservar Voces" at bounding box center [499, 137] width 79 height 15
click at [263, 230] on button at bounding box center [271, 225] width 16 height 15
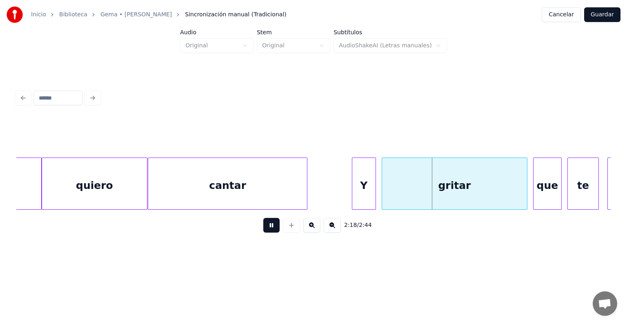
click at [383, 191] on div at bounding box center [383, 183] width 2 height 51
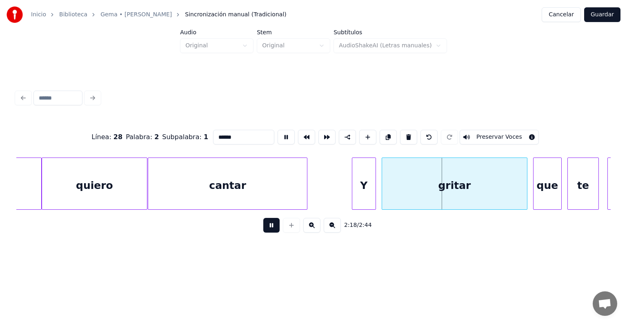
click at [365, 192] on div "Y" at bounding box center [363, 186] width 23 height 56
click at [271, 186] on div "cantar" at bounding box center [227, 186] width 159 height 56
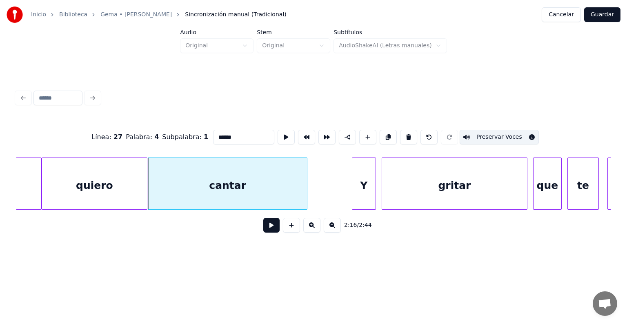
click at [486, 135] on button "Preservar Voces" at bounding box center [499, 137] width 79 height 15
click at [419, 187] on div "gritar" at bounding box center [454, 186] width 145 height 56
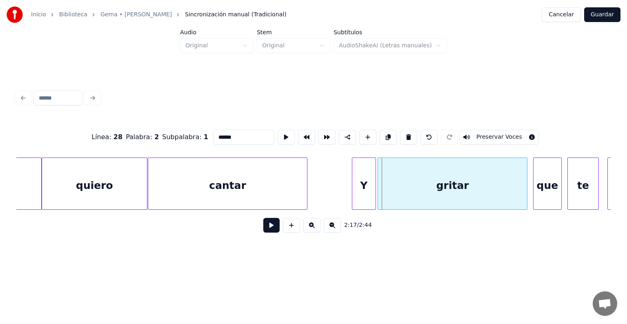
click at [383, 192] on div "gritar" at bounding box center [452, 186] width 149 height 56
click at [427, 191] on div "gritar" at bounding box center [452, 186] width 149 height 56
click at [478, 136] on button "Preservar Voces" at bounding box center [499, 137] width 79 height 15
click at [534, 183] on div "que" at bounding box center [544, 186] width 33 height 56
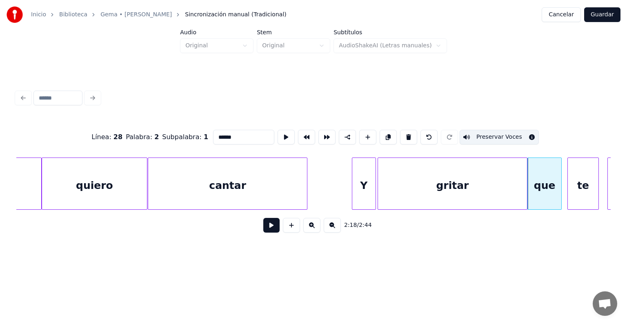
click at [544, 182] on div "que" at bounding box center [544, 186] width 33 height 56
type input "***"
click at [487, 132] on button "Preservar Voces" at bounding box center [499, 137] width 79 height 15
click at [266, 229] on button at bounding box center [271, 225] width 16 height 15
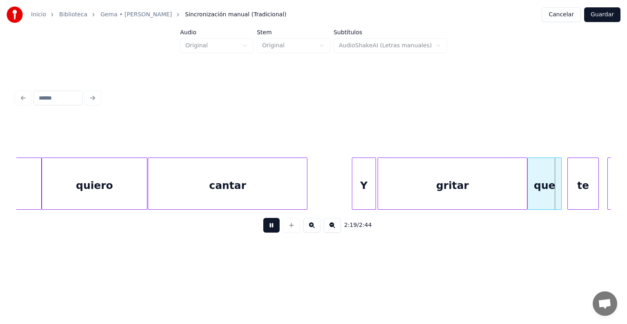
click at [267, 230] on button at bounding box center [271, 225] width 16 height 15
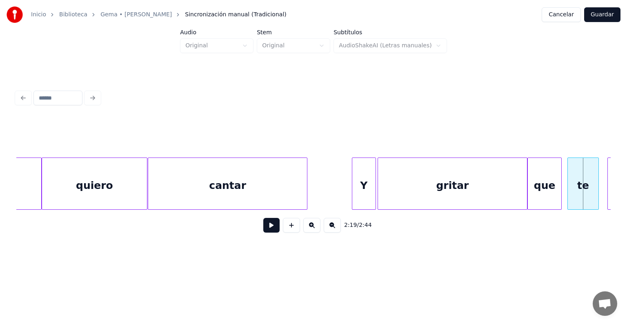
click at [263, 229] on button at bounding box center [271, 225] width 16 height 15
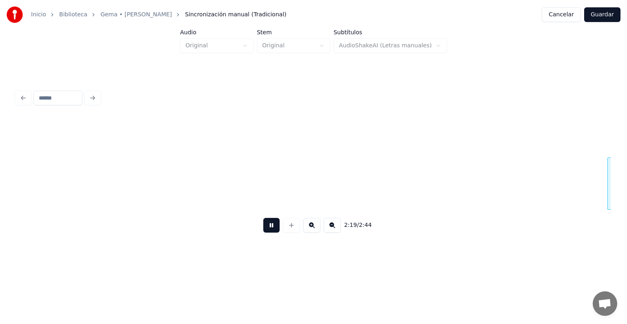
click at [263, 233] on button at bounding box center [271, 225] width 16 height 15
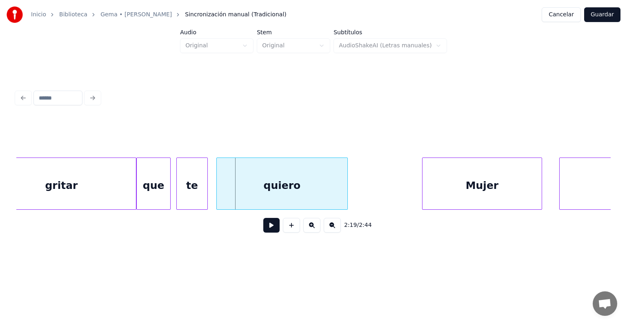
scroll to position [0, 19703]
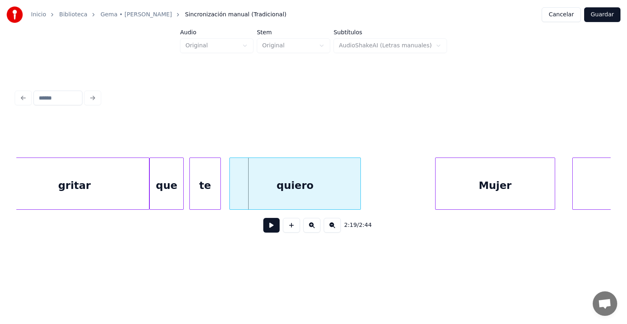
click at [277, 185] on div "quiero" at bounding box center [295, 186] width 131 height 56
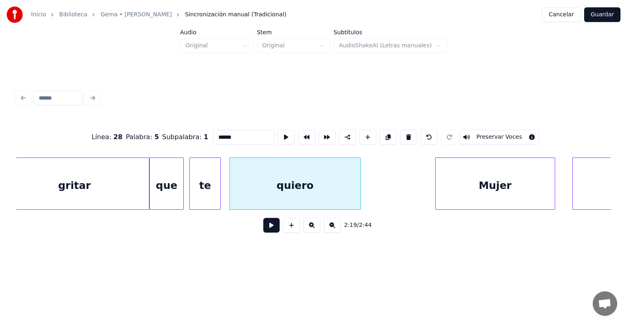
click at [487, 133] on button "Preservar Voces" at bounding box center [499, 137] width 79 height 15
click at [480, 171] on div "Mujer" at bounding box center [495, 186] width 119 height 56
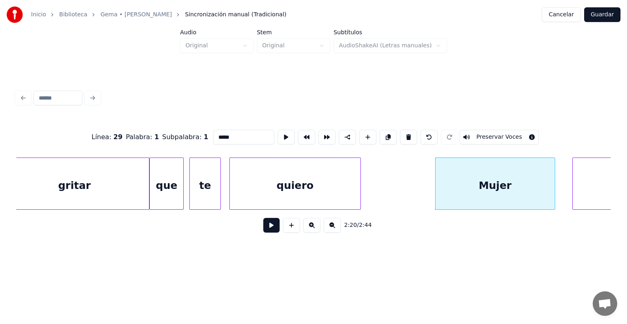
click at [490, 132] on button "Preservar Voces" at bounding box center [499, 137] width 79 height 15
click at [538, 183] on div "Mujer" at bounding box center [495, 186] width 119 height 56
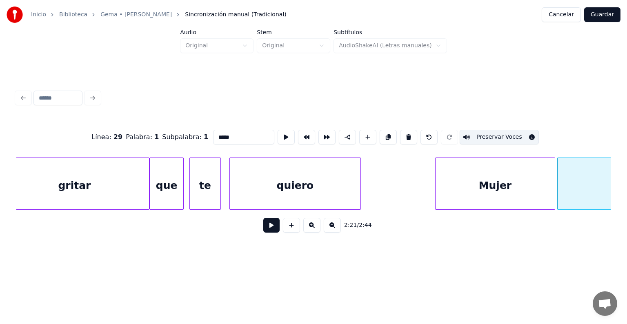
type input "**********"
click at [488, 134] on button "Preservar Voces" at bounding box center [499, 137] width 79 height 15
click at [269, 232] on button at bounding box center [271, 225] width 16 height 15
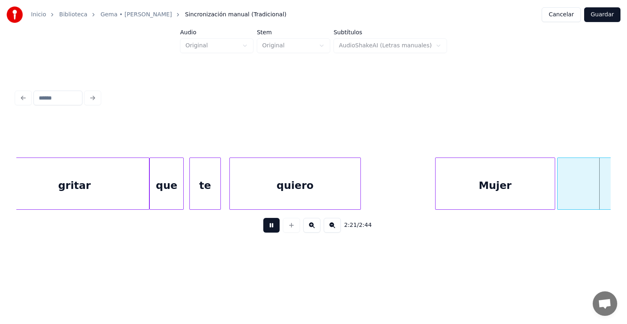
scroll to position [0, 20298]
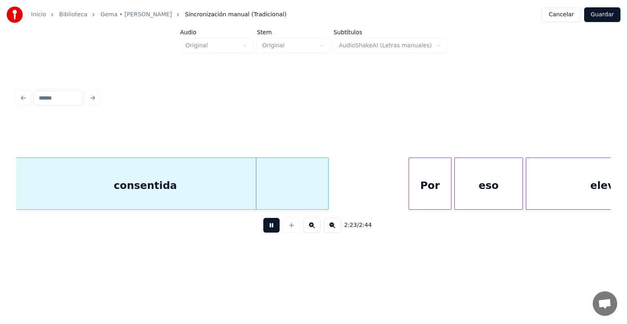
click at [423, 177] on div "Por" at bounding box center [430, 186] width 42 height 56
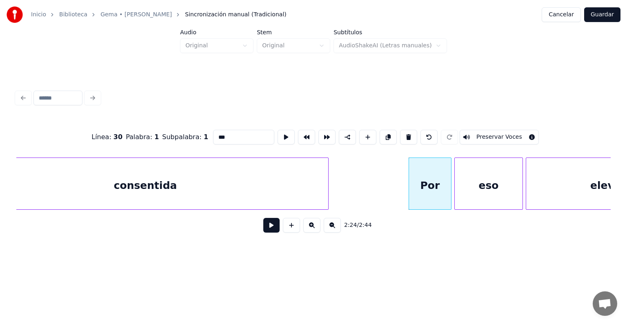
click at [476, 133] on button "Preservar Voces" at bounding box center [499, 137] width 79 height 15
click at [463, 184] on div "eso" at bounding box center [489, 186] width 68 height 56
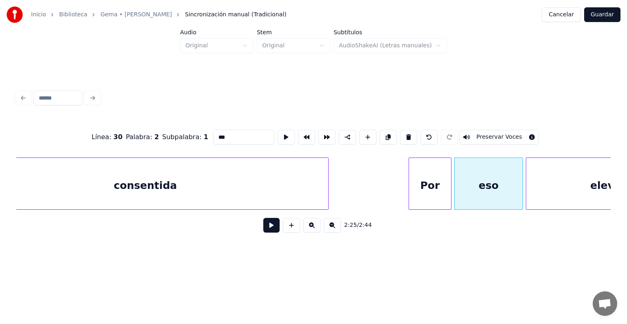
click at [487, 137] on button "Preservar Voces" at bounding box center [499, 137] width 79 height 15
click at [410, 186] on div "Por" at bounding box center [430, 186] width 42 height 56
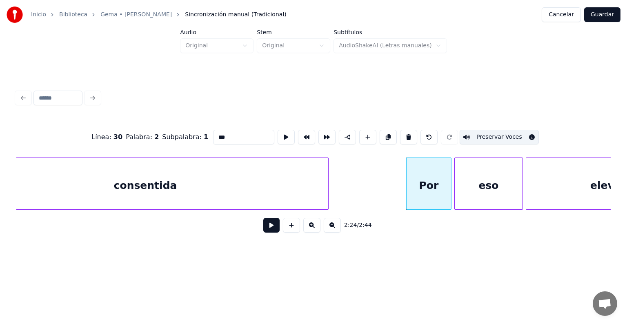
click at [463, 189] on div "eso" at bounding box center [489, 186] width 68 height 56
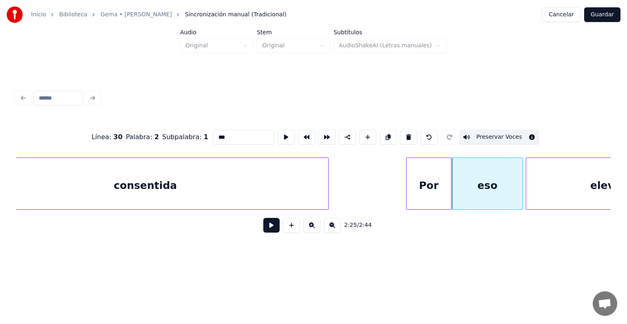
click at [430, 187] on div "Por" at bounding box center [429, 186] width 44 height 56
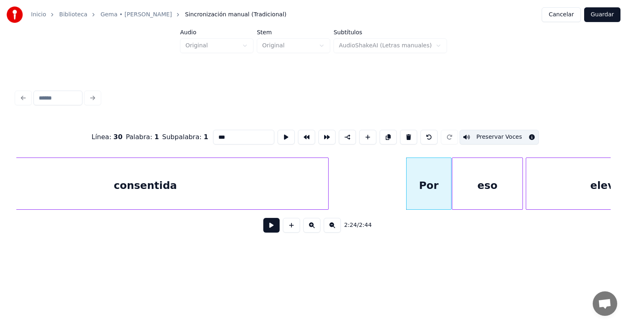
click at [471, 187] on div "eso" at bounding box center [487, 186] width 70 height 56
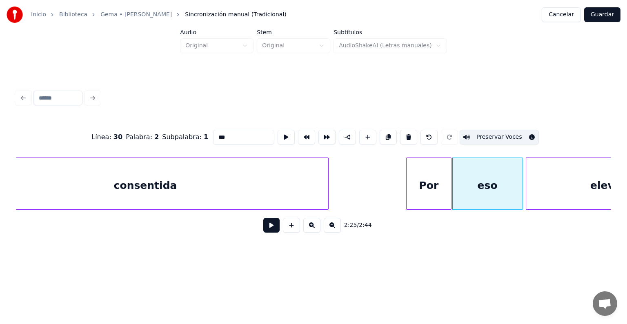
click at [546, 185] on div "elevo" at bounding box center [605, 186] width 159 height 56
type input "*****"
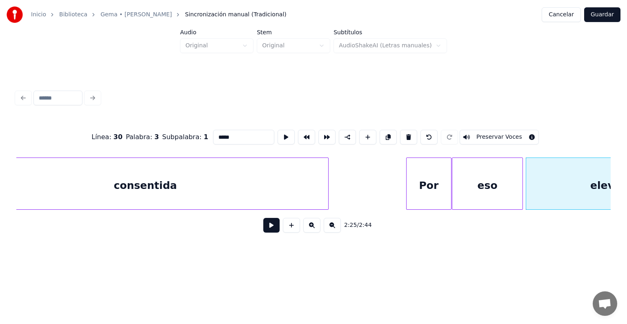
click at [485, 134] on button "Preservar Voces" at bounding box center [499, 137] width 79 height 15
click at [533, 185] on div "elevo" at bounding box center [605, 186] width 159 height 56
click at [264, 228] on button at bounding box center [271, 225] width 16 height 15
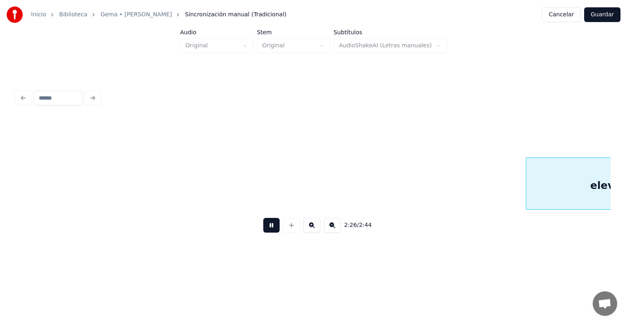
scroll to position [0, 20894]
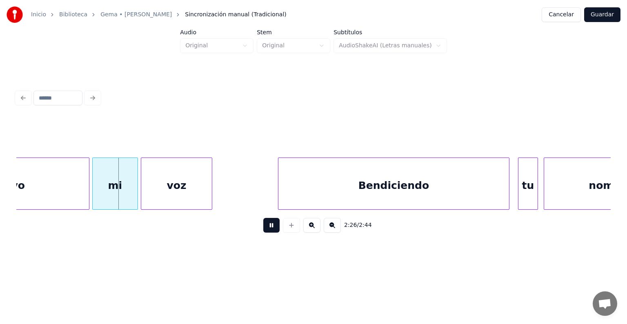
click at [75, 188] on div "elevo" at bounding box center [9, 186] width 159 height 56
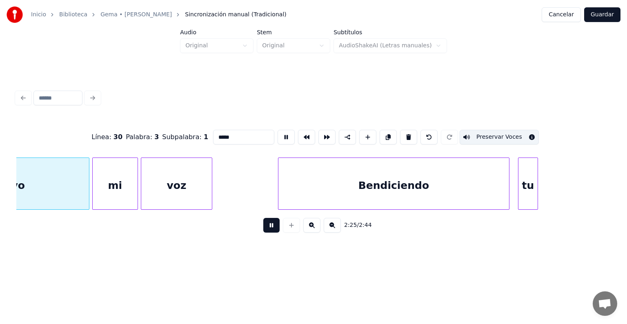
scroll to position [0, 20807]
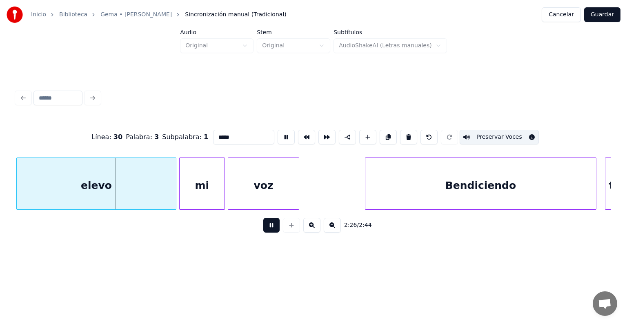
click at [200, 185] on div "mi" at bounding box center [202, 186] width 45 height 56
click at [498, 136] on button "Preservar Voces" at bounding box center [499, 137] width 79 height 15
click at [269, 191] on div "voz" at bounding box center [263, 186] width 71 height 56
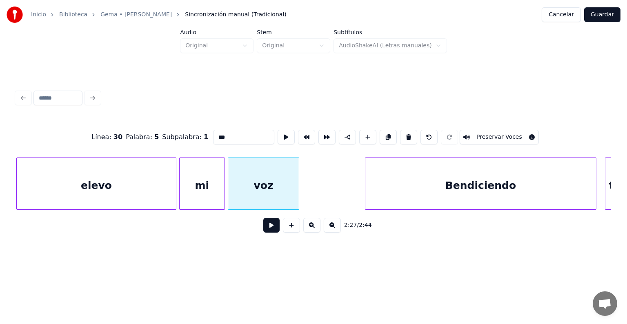
click at [490, 131] on button "Preservar Voces" at bounding box center [499, 137] width 79 height 15
click at [398, 185] on div "Bendiciendo" at bounding box center [480, 186] width 231 height 56
type input "**********"
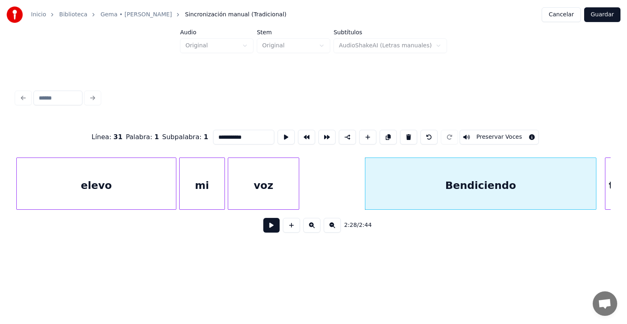
click at [487, 133] on button "Preservar Voces" at bounding box center [499, 137] width 79 height 15
click at [263, 228] on button at bounding box center [271, 225] width 16 height 15
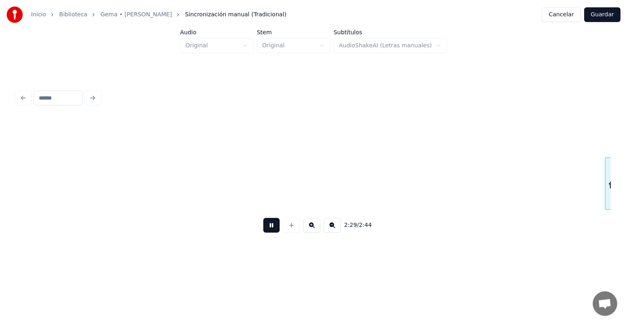
scroll to position [0, 21403]
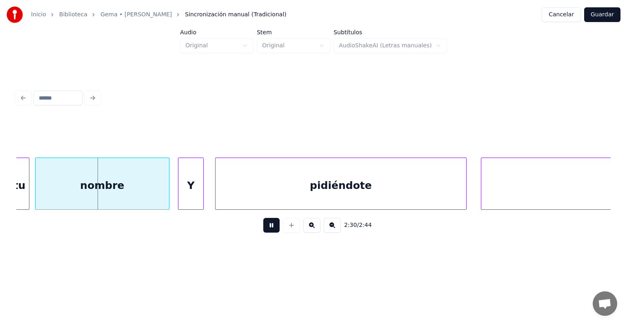
click at [131, 186] on div "nombre" at bounding box center [102, 186] width 133 height 56
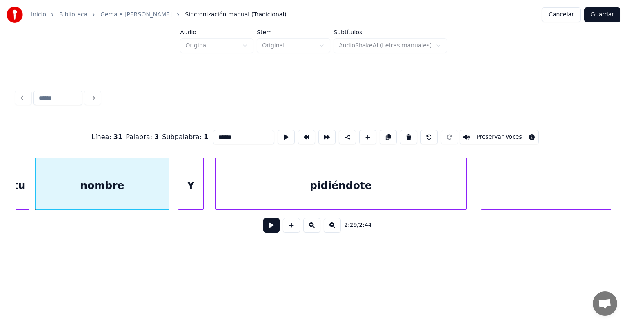
click at [17, 190] on div "tu" at bounding box center [19, 186] width 19 height 56
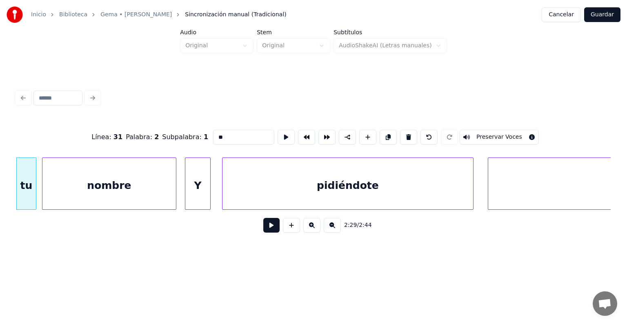
click at [488, 131] on button "Preservar Voces" at bounding box center [499, 137] width 79 height 15
click at [67, 188] on div "nombre" at bounding box center [108, 186] width 133 height 56
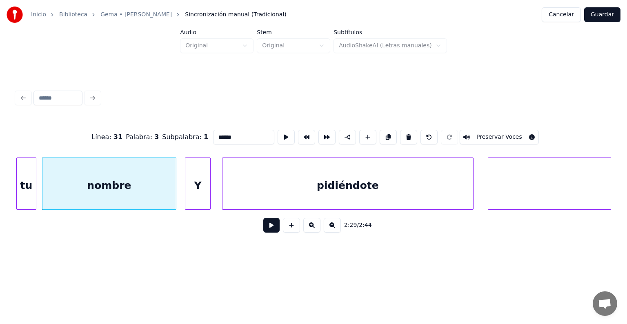
click at [496, 133] on button "Preservar Voces" at bounding box center [499, 137] width 79 height 15
click at [186, 191] on div at bounding box center [186, 183] width 2 height 51
click at [275, 183] on div "pidiéndote" at bounding box center [347, 186] width 251 height 56
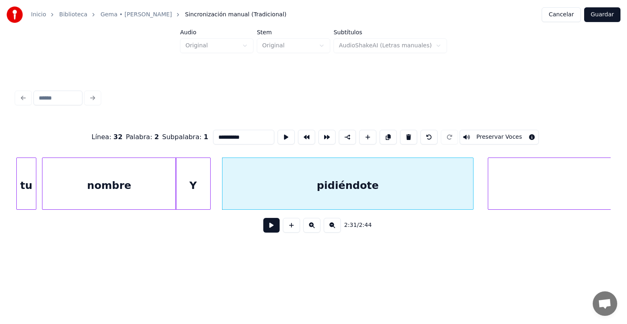
click at [195, 186] on div "Y" at bounding box center [193, 186] width 34 height 56
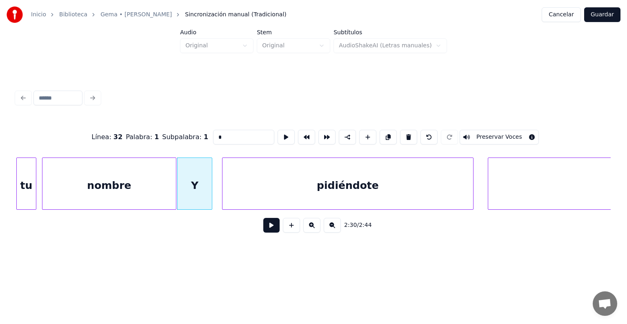
click at [488, 133] on button "Preservar Voces" at bounding box center [499, 137] width 79 height 15
click at [334, 182] on div "pidiéndote" at bounding box center [347, 186] width 251 height 56
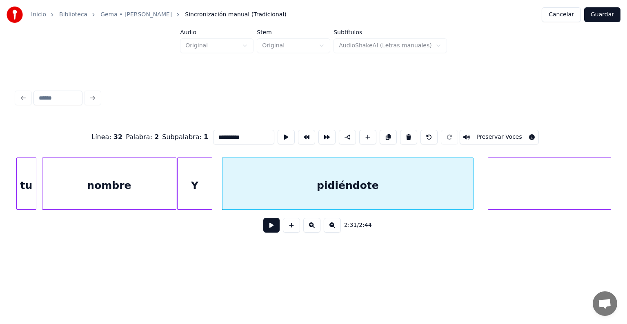
click at [487, 135] on button "Preservar Voces" at bounding box center [499, 137] width 79 height 15
type input "****"
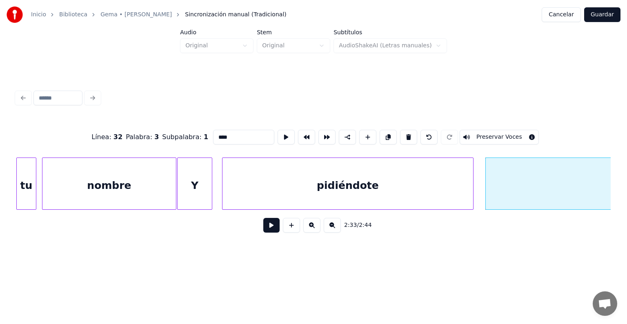
click at [489, 136] on button "Preservar Voces" at bounding box center [499, 137] width 79 height 15
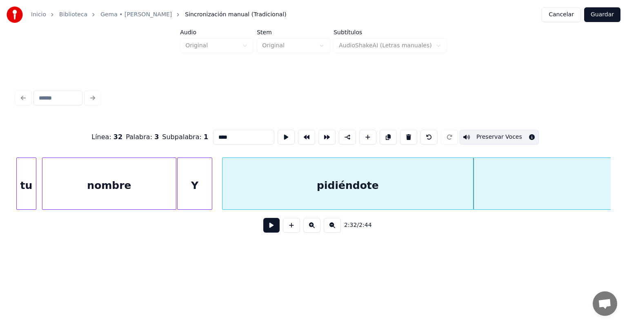
click at [263, 230] on button at bounding box center [271, 225] width 16 height 15
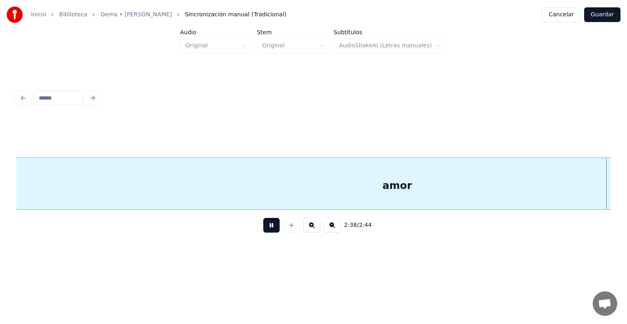
scroll to position [0, 22585]
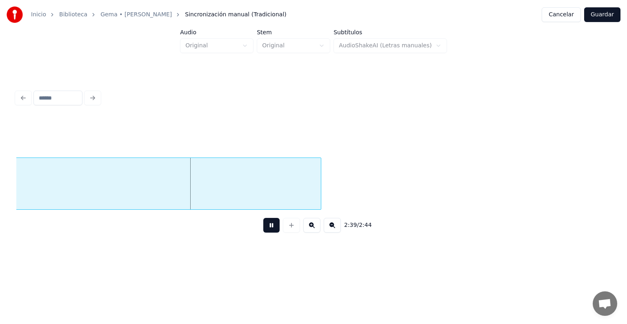
click at [602, 16] on button "Guardar" at bounding box center [602, 14] width 36 height 15
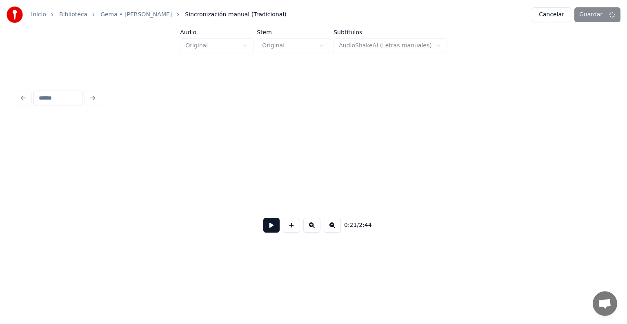
scroll to position [0, 3134]
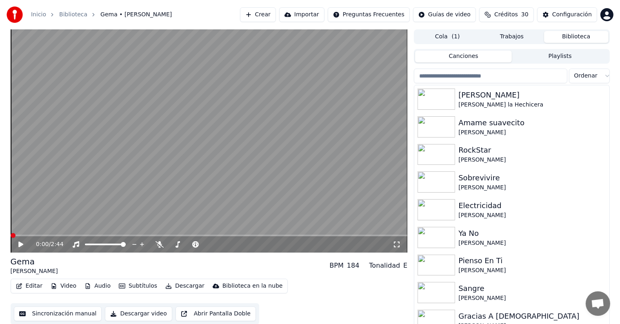
click at [22, 245] on icon at bounding box center [20, 245] width 5 height 6
click at [107, 236] on span at bounding box center [209, 236] width 397 height 2
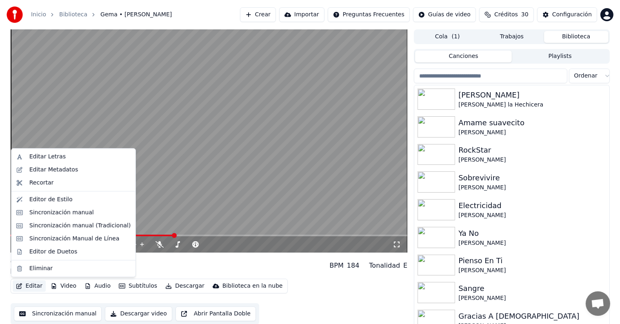
click at [31, 283] on button "Editar" at bounding box center [29, 285] width 33 height 11
click at [51, 225] on div "Sincronización manual (Tradicional)" at bounding box center [79, 226] width 101 height 8
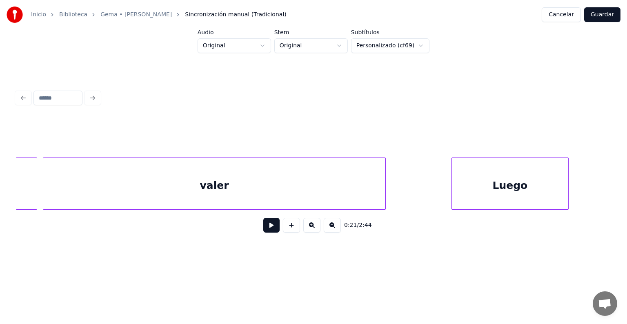
scroll to position [0, 8683]
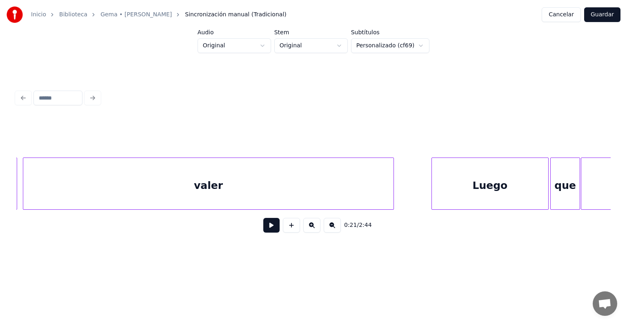
click at [392, 202] on div at bounding box center [392, 183] width 2 height 51
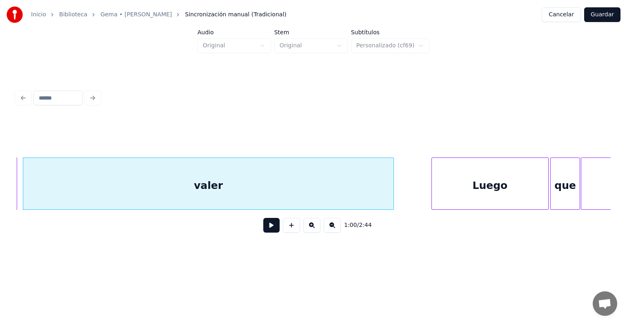
click at [456, 185] on div "Luego" at bounding box center [490, 186] width 116 height 56
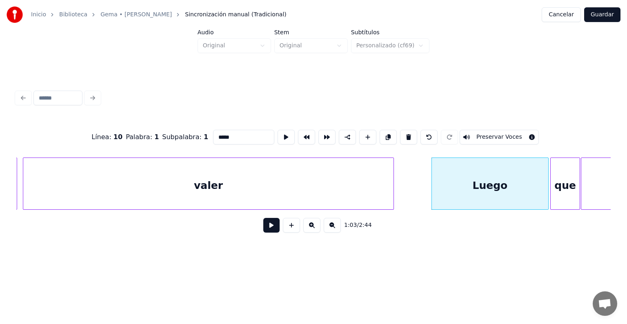
click at [489, 134] on button "Preservar Voces" at bounding box center [499, 137] width 79 height 15
click at [596, 11] on button "Guardar" at bounding box center [602, 14] width 36 height 15
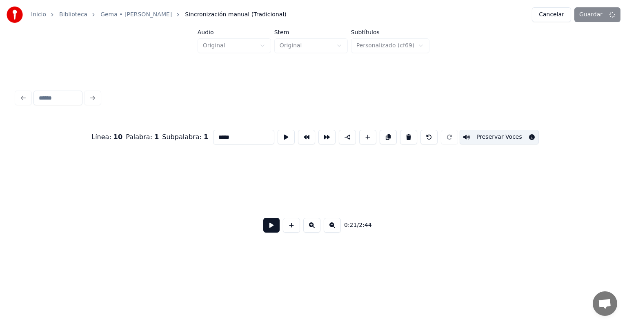
scroll to position [0, 3134]
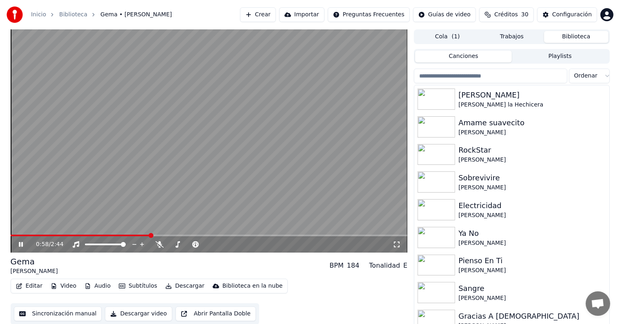
click at [150, 233] on span at bounding box center [151, 235] width 5 height 5
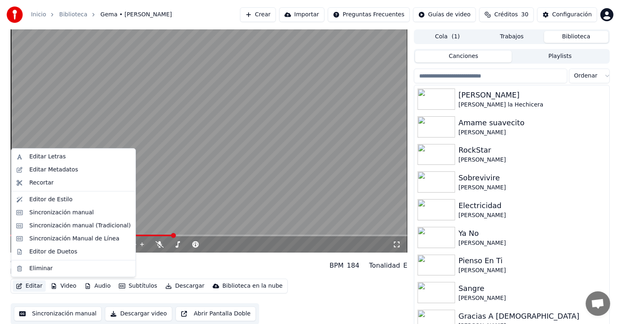
click at [25, 283] on button "Editar" at bounding box center [29, 285] width 33 height 11
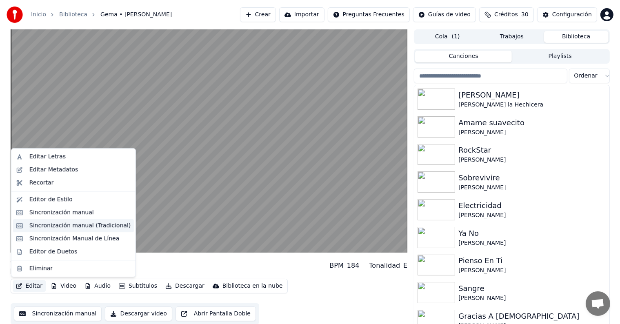
click at [47, 226] on div "Sincronización manual (Tradicional)" at bounding box center [79, 226] width 101 height 8
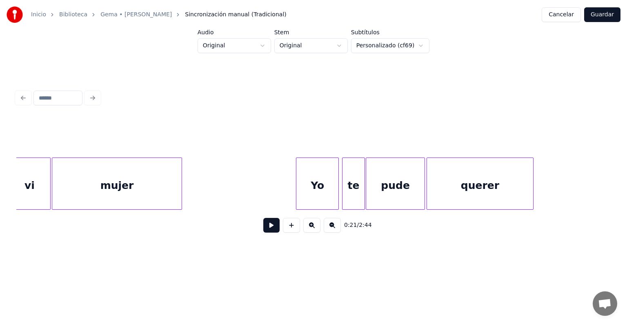
scroll to position [0, 8872]
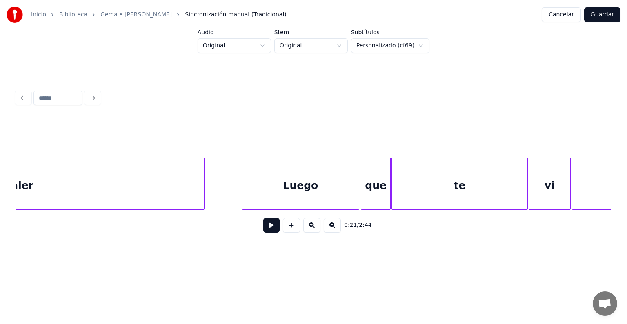
click at [269, 183] on div "Luego" at bounding box center [300, 186] width 116 height 56
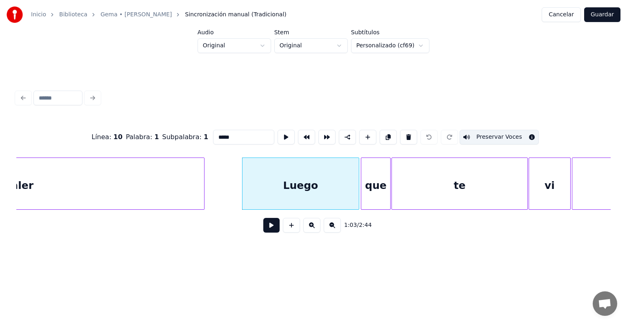
click at [367, 178] on div "que" at bounding box center [375, 186] width 29 height 56
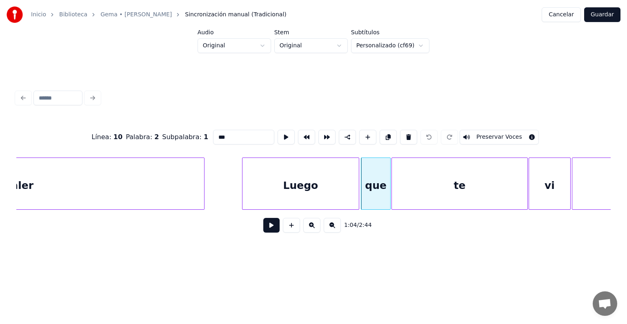
click at [481, 135] on button "Preservar Voces" at bounding box center [499, 137] width 79 height 15
click at [493, 170] on div "te" at bounding box center [460, 186] width 136 height 56
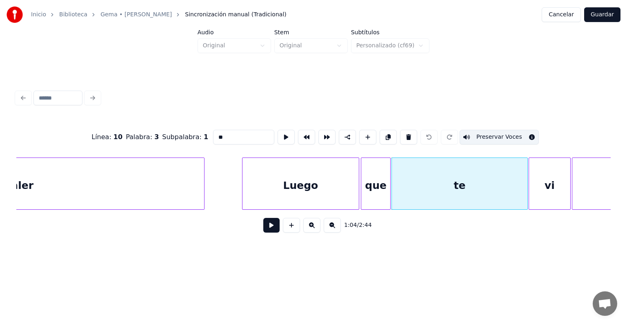
click at [545, 182] on div "vi" at bounding box center [549, 186] width 41 height 56
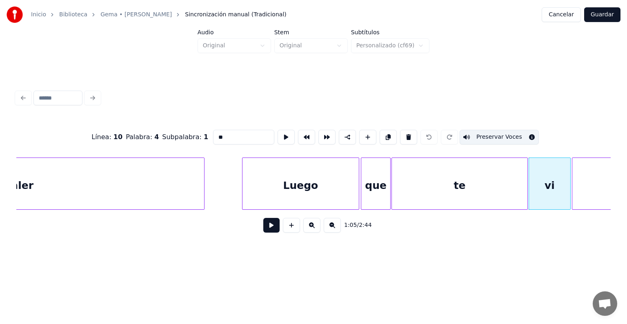
click at [580, 180] on div "mujer" at bounding box center [636, 186] width 129 height 56
type input "*****"
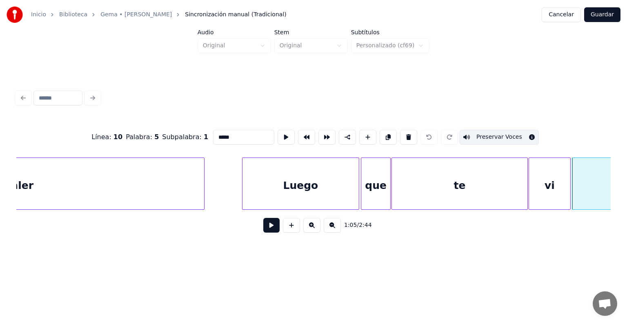
click at [599, 11] on button "Guardar" at bounding box center [602, 14] width 36 height 15
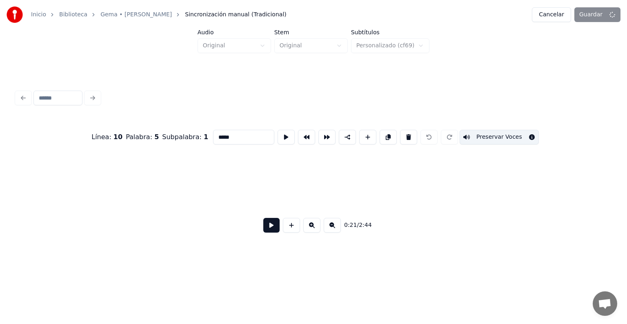
scroll to position [0, 3134]
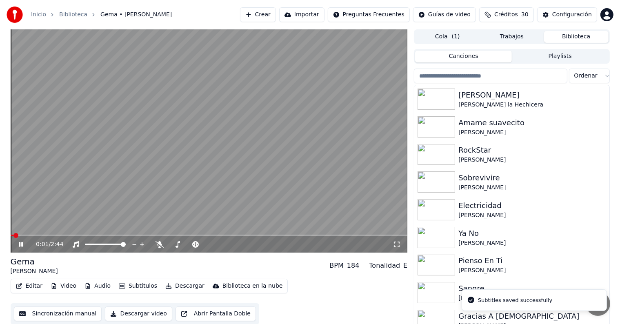
click at [170, 236] on span at bounding box center [209, 236] width 397 height 2
click at [149, 233] on span at bounding box center [151, 235] width 5 height 5
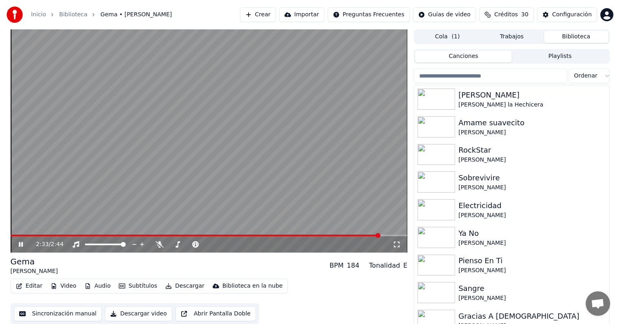
click at [26, 287] on button "Editar" at bounding box center [29, 285] width 33 height 11
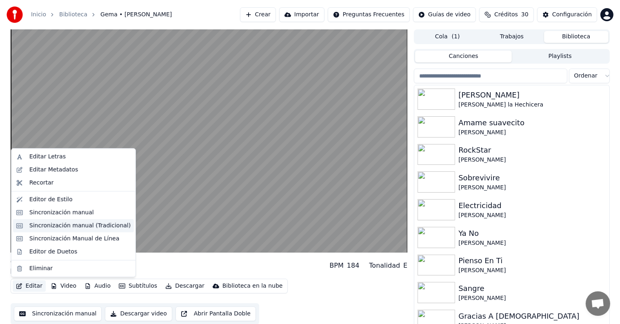
click at [33, 229] on div "Sincronización manual (Tradicional)" at bounding box center [79, 226] width 101 height 8
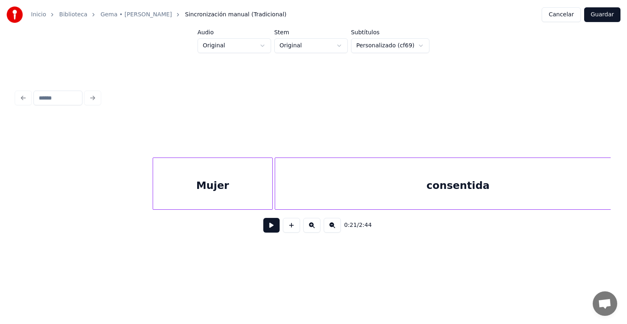
scroll to position [0, 20144]
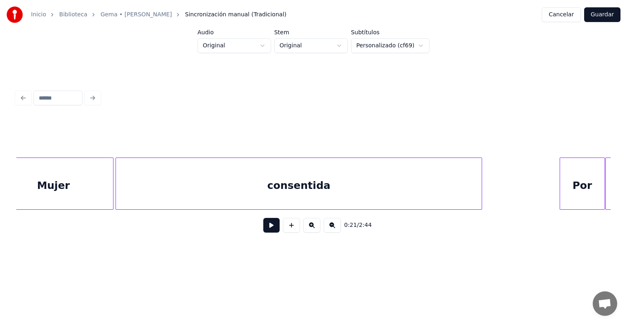
click at [431, 191] on div "consentida" at bounding box center [299, 186] width 366 height 56
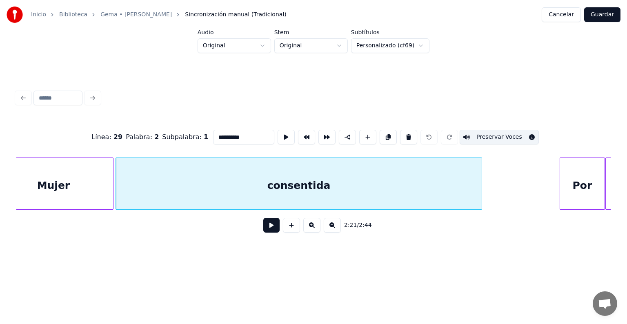
click at [567, 194] on div "Por" at bounding box center [582, 186] width 44 height 56
type input "***"
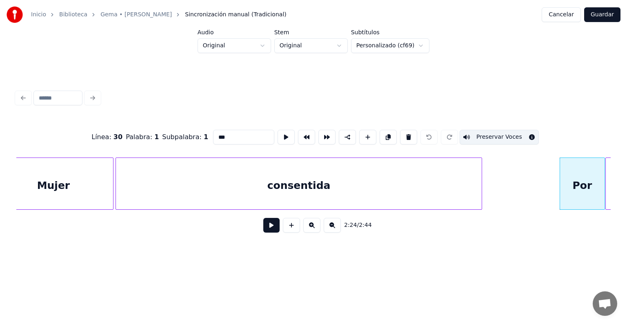
click at [266, 231] on button at bounding box center [271, 225] width 16 height 15
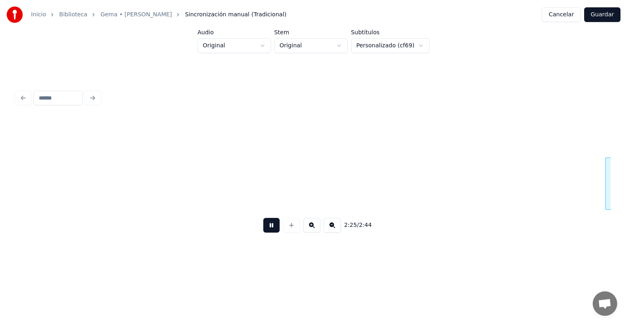
scroll to position [0, 20739]
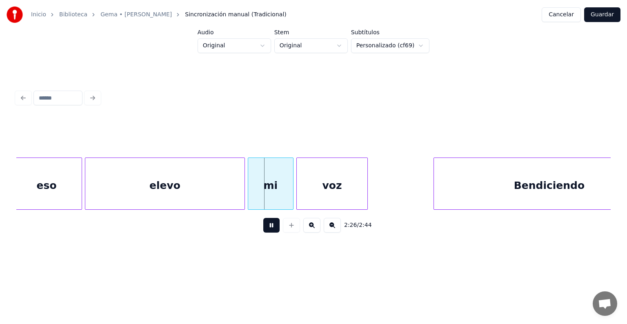
click at [264, 231] on button at bounding box center [271, 225] width 16 height 15
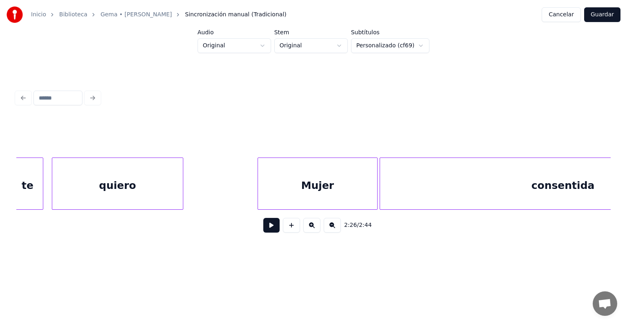
scroll to position [0, 19880]
click at [118, 181] on div "quiero" at bounding box center [118, 186] width 131 height 56
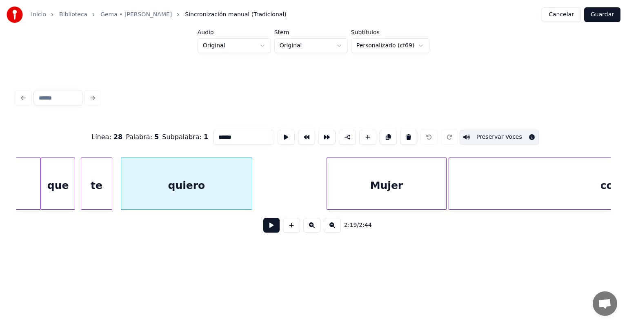
scroll to position [0, 19784]
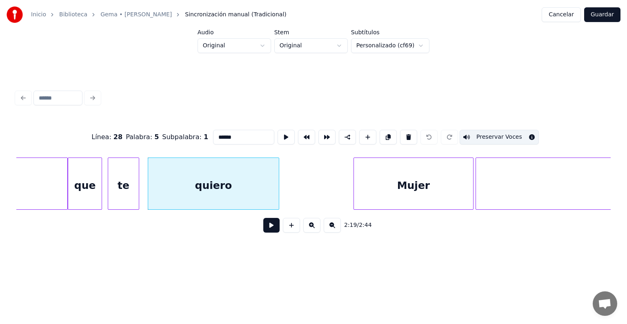
click at [119, 190] on div "te" at bounding box center [123, 186] width 31 height 56
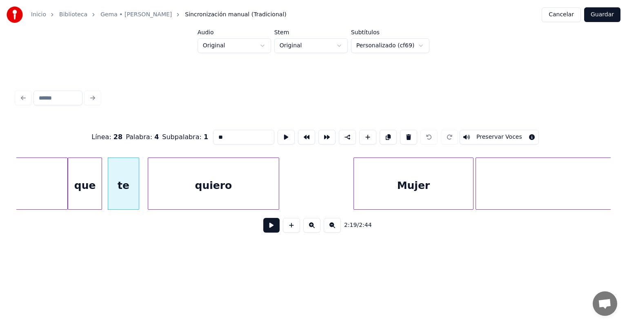
click at [497, 132] on button "Preservar Voces" at bounding box center [499, 137] width 79 height 15
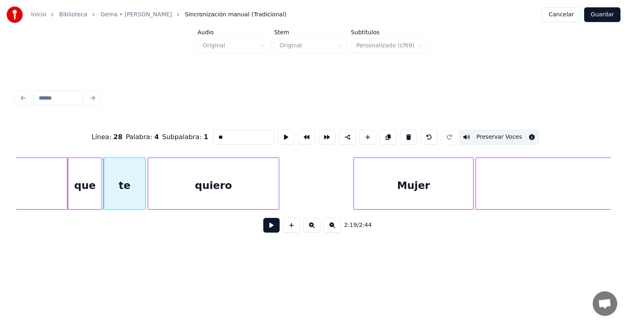
click at [84, 189] on div "que" at bounding box center [84, 186] width 33 height 56
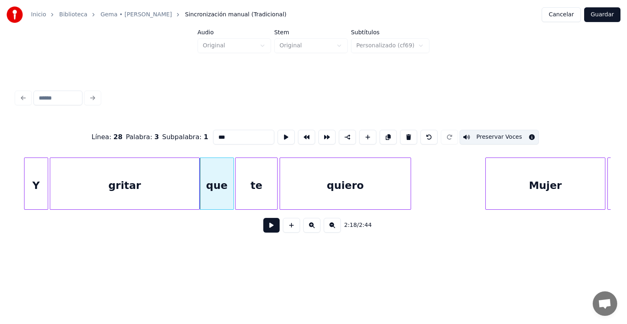
scroll to position [0, 19652]
click at [124, 187] on div "gritar" at bounding box center [125, 186] width 149 height 56
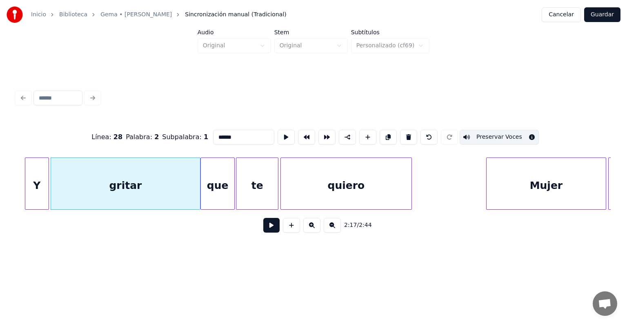
click at [35, 185] on div "Y" at bounding box center [36, 186] width 23 height 56
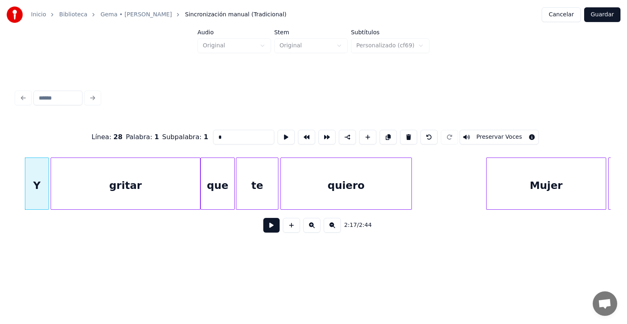
click at [487, 132] on button "Preservar Voces" at bounding box center [499, 137] width 79 height 15
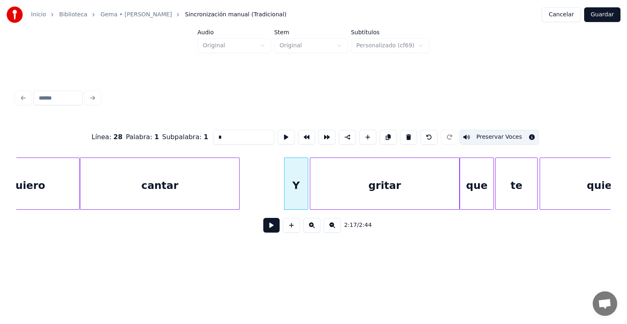
scroll to position [0, 19390]
click at [139, 191] on div "cantar" at bounding box center [161, 186] width 159 height 56
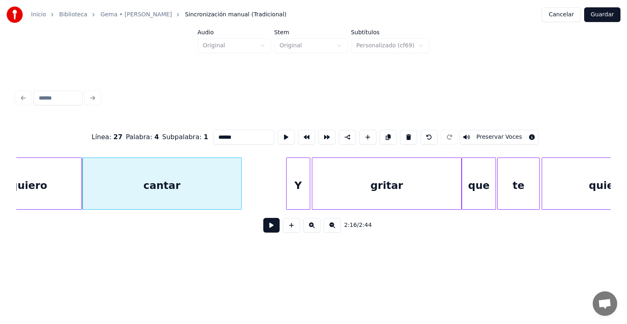
click at [476, 138] on button "Preservar Voces" at bounding box center [499, 137] width 79 height 15
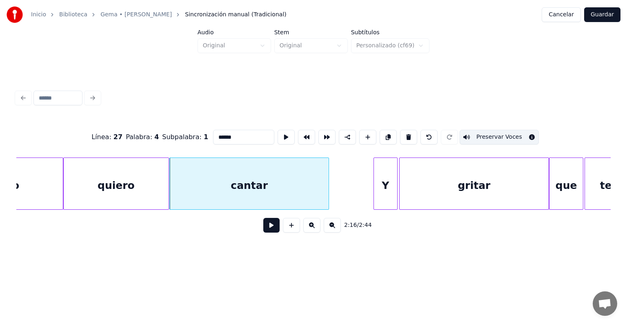
scroll to position [0, 19303]
click at [118, 184] on div "quiero" at bounding box center [116, 186] width 105 height 56
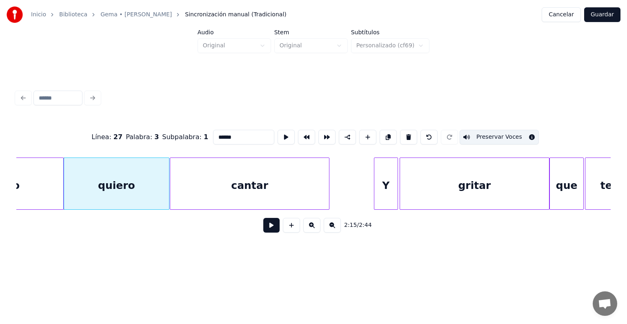
click at [31, 184] on div "eso" at bounding box center [9, 186] width 107 height 56
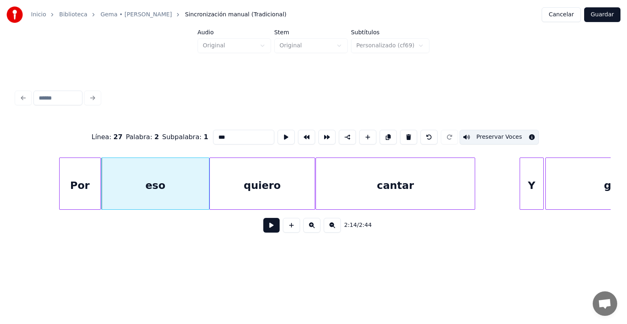
scroll to position [0, 19154]
click at [77, 180] on div "Por" at bounding box center [83, 186] width 41 height 56
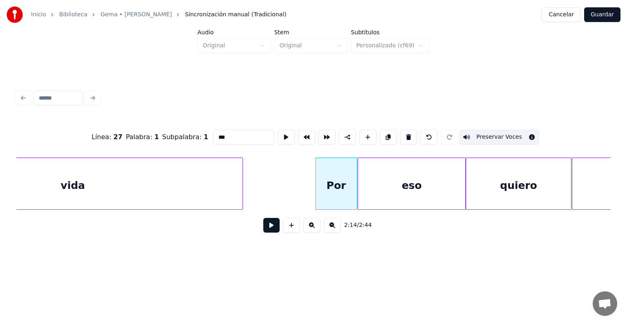
click at [91, 185] on div "vida" at bounding box center [72, 186] width 339 height 56
type input "****"
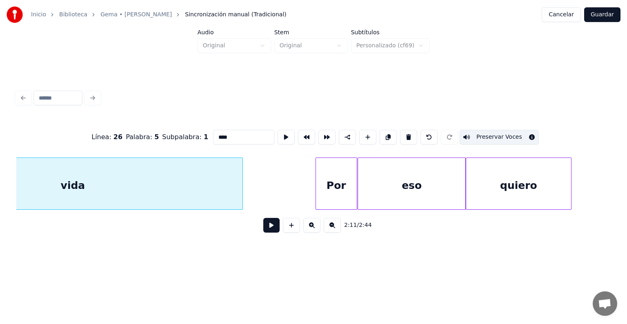
scroll to position [0, 18787]
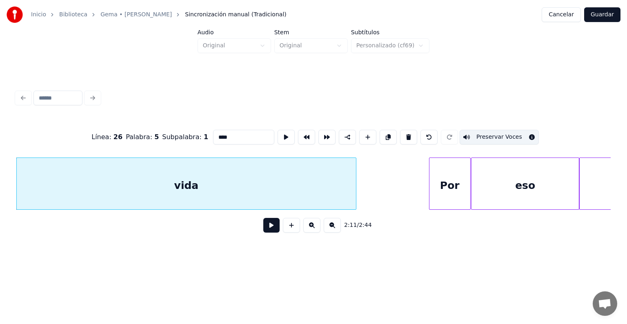
click at [263, 230] on button at bounding box center [271, 225] width 16 height 15
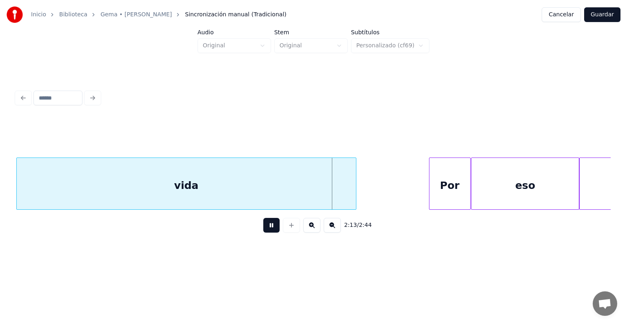
click at [181, 177] on div "vida" at bounding box center [186, 186] width 339 height 56
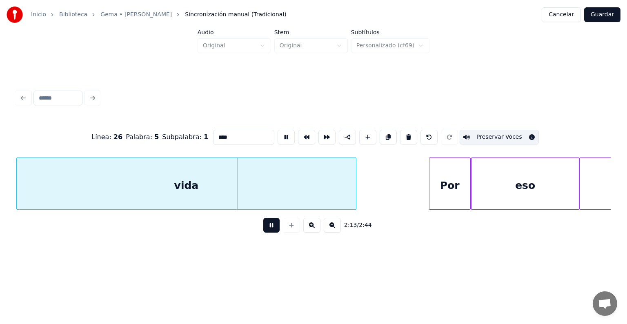
click at [599, 14] on button "Guardar" at bounding box center [602, 14] width 36 height 15
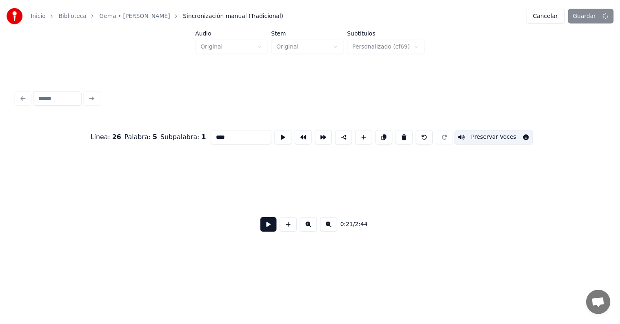
scroll to position [0, 3134]
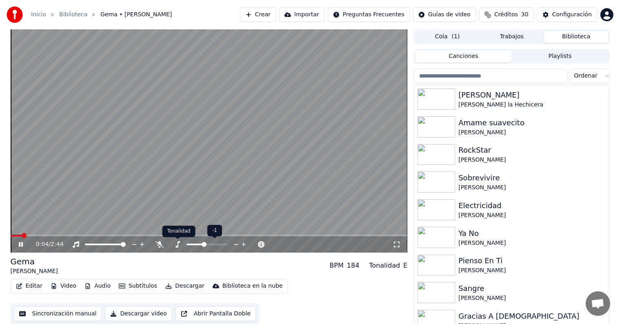
click at [180, 242] on icon at bounding box center [177, 244] width 8 height 7
click at [221, 234] on video at bounding box center [209, 140] width 397 height 223
click at [221, 236] on span at bounding box center [209, 236] width 397 height 2
click at [237, 167] on video at bounding box center [209, 140] width 397 height 223
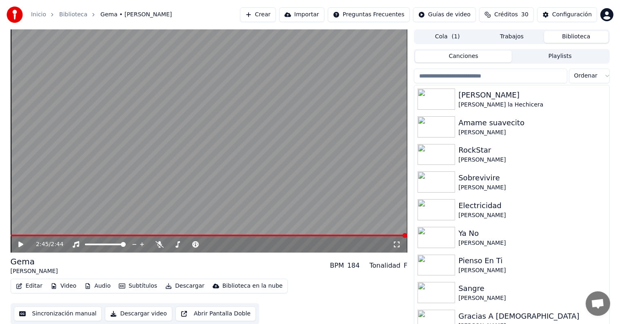
click at [173, 280] on button "Descargar" at bounding box center [185, 285] width 46 height 11
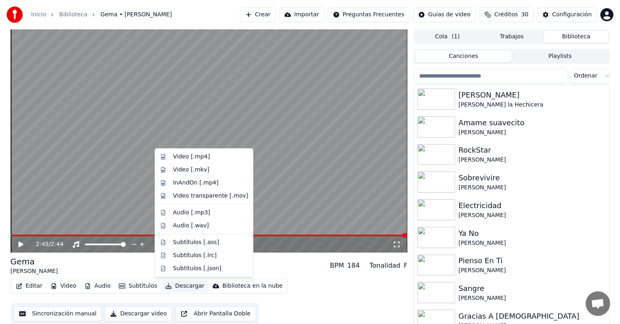
click at [178, 152] on div "Video [.mp4]" at bounding box center [204, 156] width 95 height 13
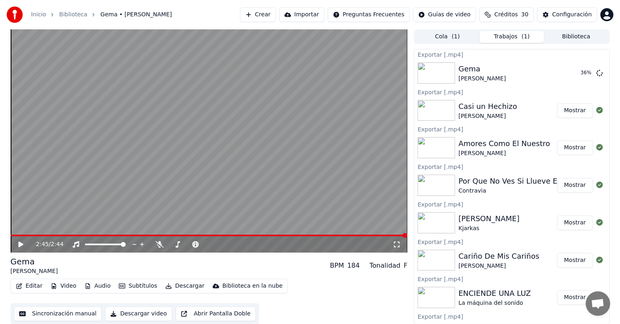
click at [565, 36] on button "Biblioteca" at bounding box center [576, 37] width 64 height 12
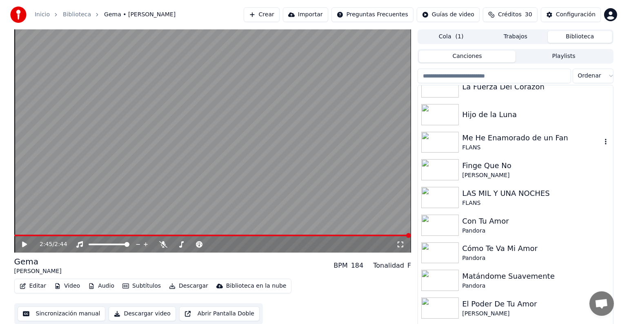
scroll to position [5231, 0]
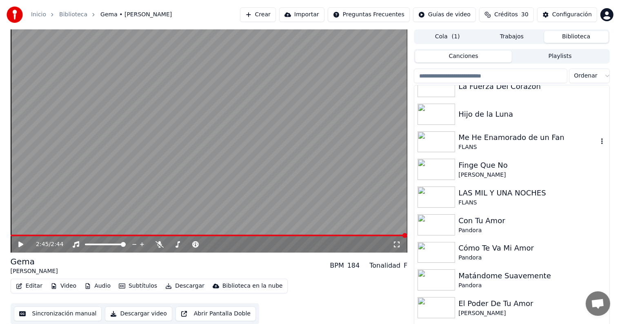
click at [500, 139] on div "Me He Enamorado de un Fan" at bounding box center [527, 137] width 139 height 11
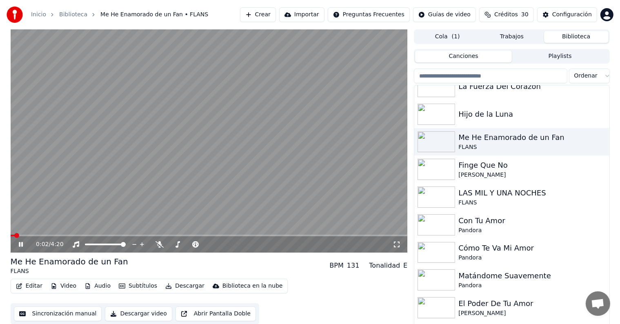
click at [28, 286] on button "Editar" at bounding box center [29, 285] width 33 height 11
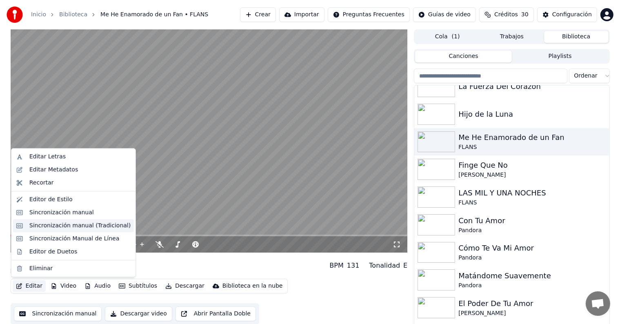
click at [37, 226] on div "Sincronización manual (Tradicional)" at bounding box center [79, 226] width 101 height 8
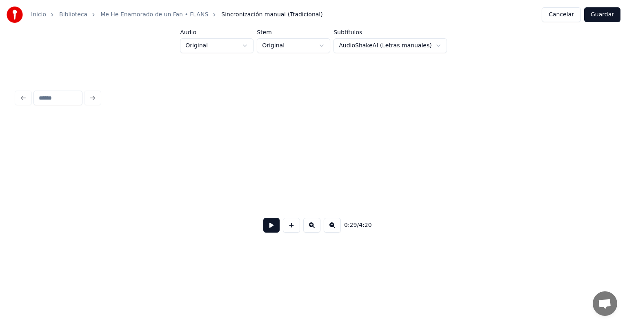
scroll to position [0, 4220]
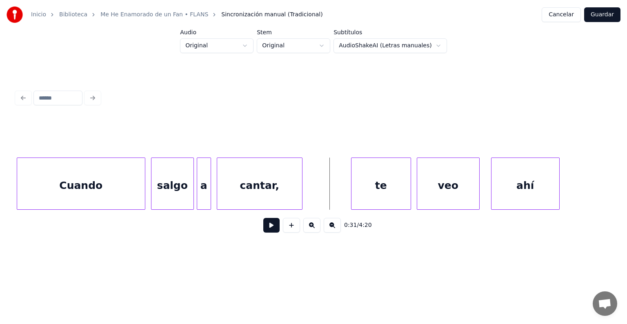
click at [264, 225] on button at bounding box center [271, 225] width 16 height 15
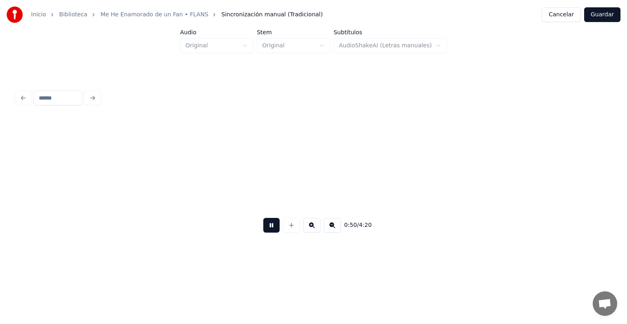
scroll to position [0, 7198]
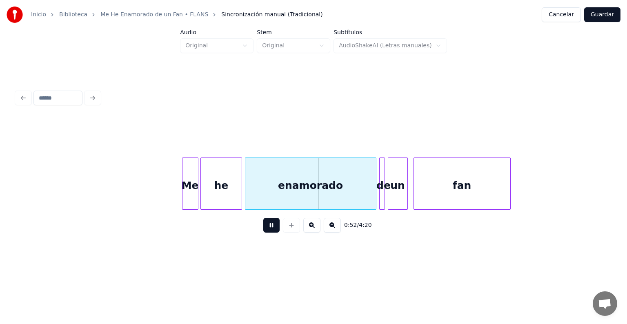
click at [204, 199] on div "he" at bounding box center [221, 186] width 40 height 56
click at [236, 197] on div "enamorado" at bounding box center [304, 186] width 144 height 56
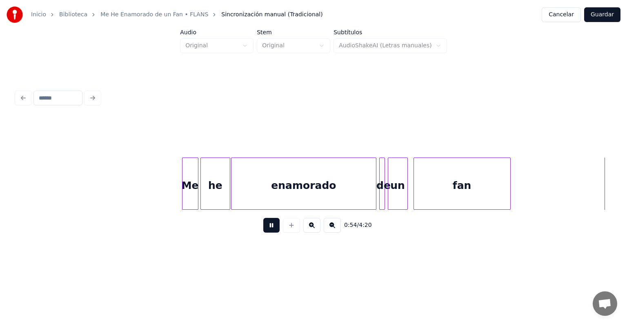
scroll to position [0, 7792]
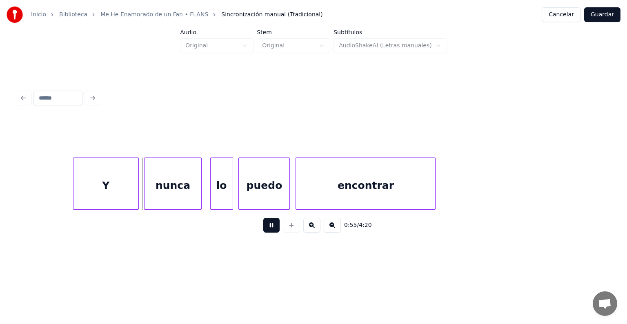
click at [146, 188] on div "nunca" at bounding box center [172, 186] width 56 height 56
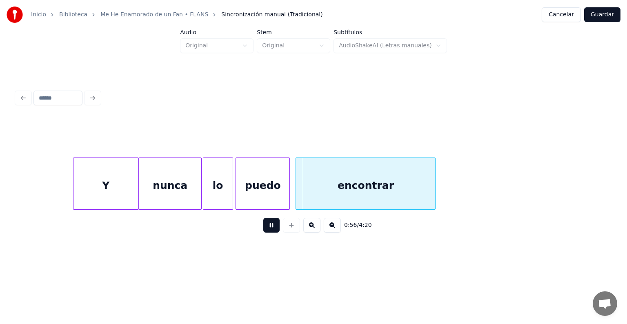
click at [240, 192] on div "puedo" at bounding box center [262, 186] width 53 height 56
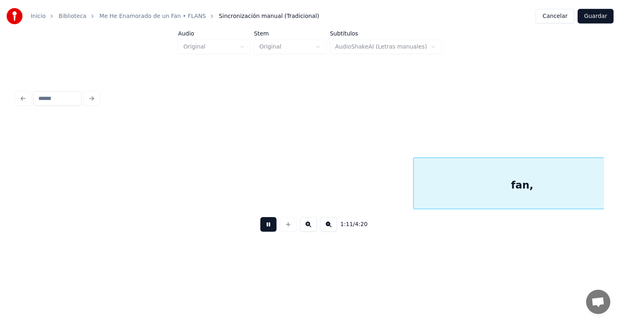
scroll to position [0, 10174]
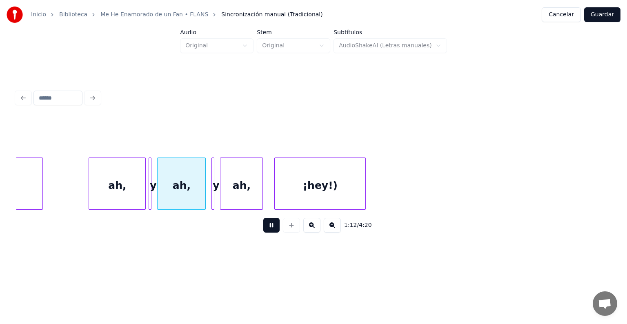
click at [89, 193] on div "ah," at bounding box center [117, 186] width 56 height 56
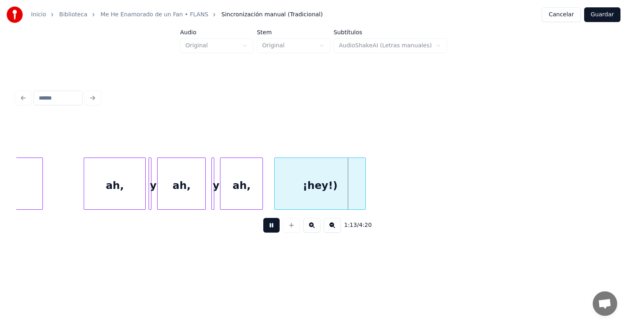
click at [560, 13] on button "Cancelar" at bounding box center [561, 14] width 39 height 15
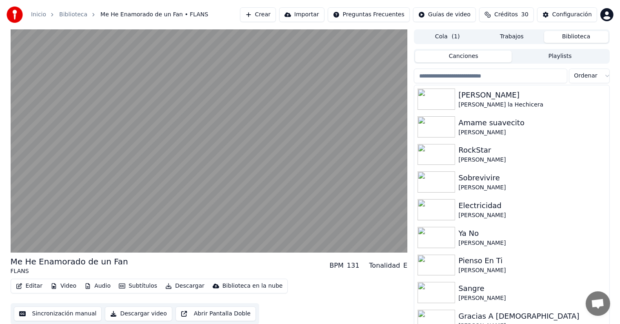
click at [558, 58] on button "Playlists" at bounding box center [560, 57] width 97 height 12
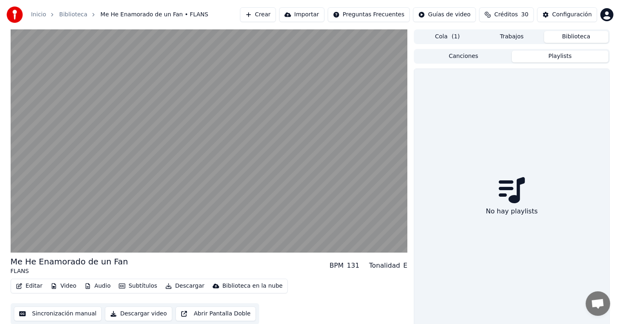
click at [558, 36] on button "Biblioteca" at bounding box center [576, 37] width 64 height 12
click at [567, 36] on button "Biblioteca" at bounding box center [576, 37] width 64 height 12
click at [507, 36] on button "Trabajos" at bounding box center [512, 37] width 64 height 12
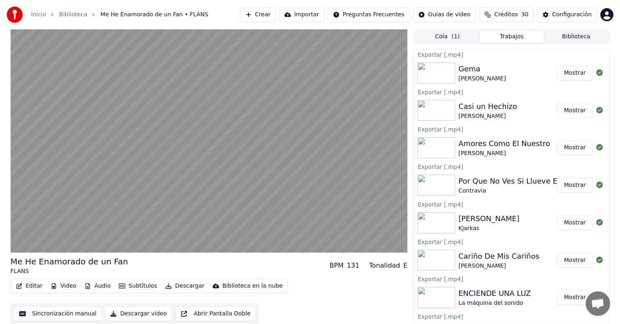
click at [573, 40] on button "Biblioteca" at bounding box center [576, 37] width 64 height 12
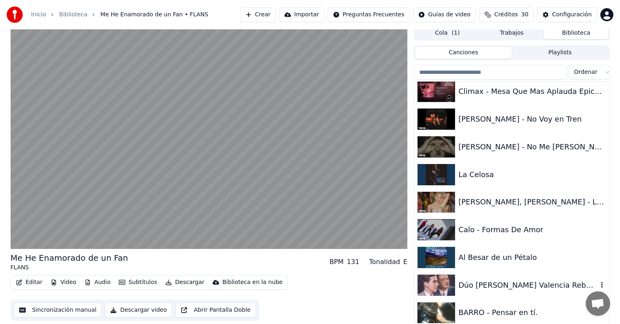
scroll to position [18934, 0]
click at [520, 233] on div "Calo - Formas De Amor" at bounding box center [527, 230] width 139 height 11
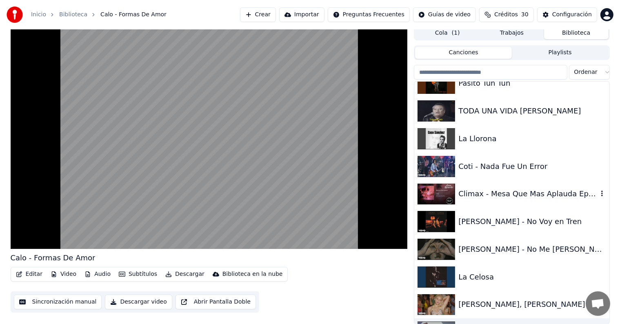
scroll to position [18834, 0]
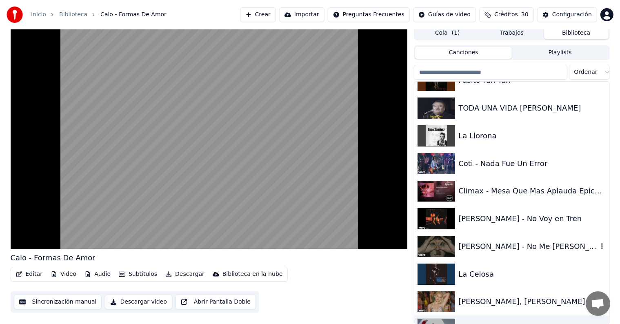
click at [514, 243] on div "[PERSON_NAME] - No Me [PERSON_NAME]" at bounding box center [527, 246] width 139 height 11
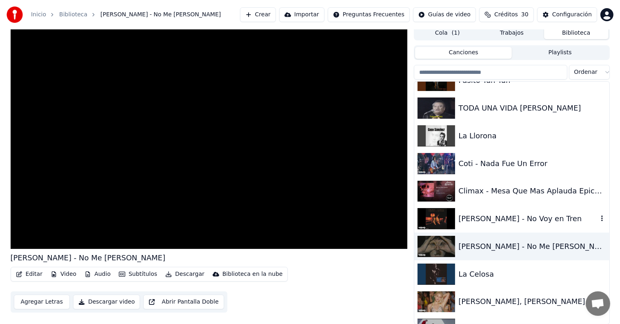
click at [507, 218] on div "[PERSON_NAME] - No Voy en Tren" at bounding box center [527, 218] width 139 height 11
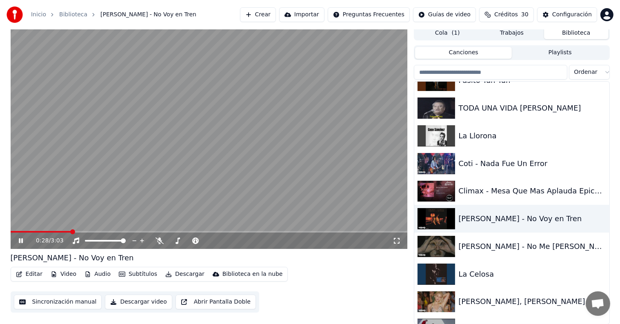
click at [71, 232] on span at bounding box center [209, 232] width 397 height 2
click at [107, 231] on span at bounding box center [209, 232] width 397 height 2
click at [156, 240] on icon at bounding box center [160, 241] width 8 height 7
click at [151, 231] on span at bounding box center [209, 232] width 397 height 2
click at [178, 231] on span at bounding box center [209, 232] width 397 height 2
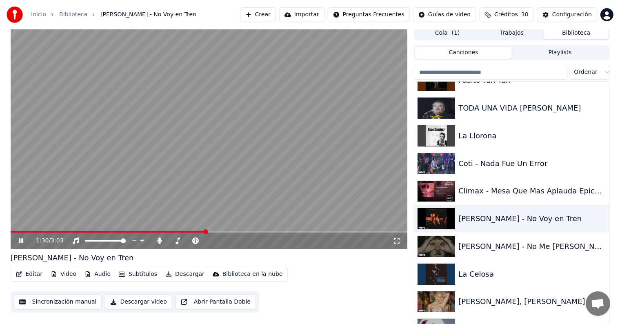
click at [207, 232] on span at bounding box center [209, 232] width 397 height 2
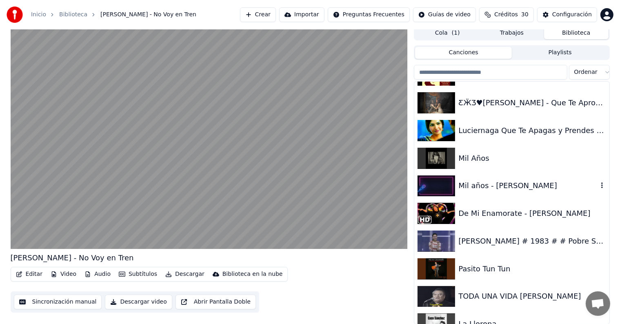
scroll to position [18645, 0]
click at [497, 167] on div "Mil Años" at bounding box center [511, 158] width 195 height 28
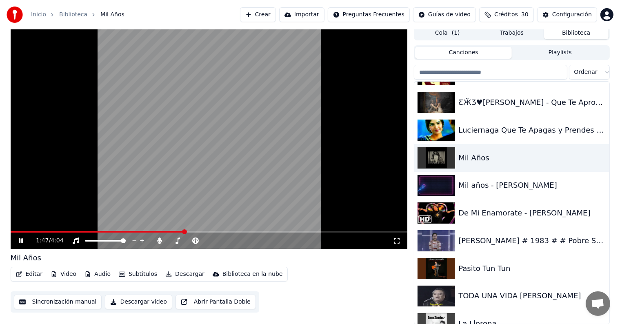
click at [183, 229] on span at bounding box center [184, 231] width 5 height 5
click at [235, 234] on span at bounding box center [233, 231] width 5 height 5
click at [291, 230] on span at bounding box center [290, 231] width 5 height 5
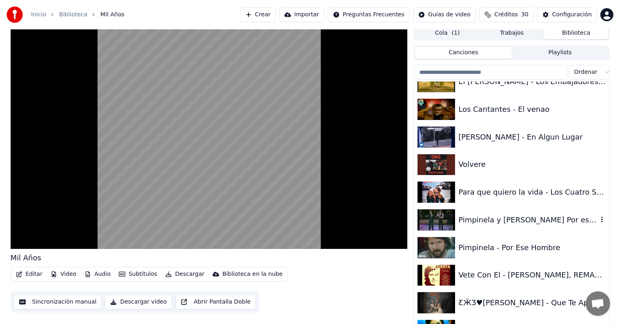
scroll to position [18444, 0]
click at [471, 169] on div "Volvere" at bounding box center [527, 164] width 139 height 11
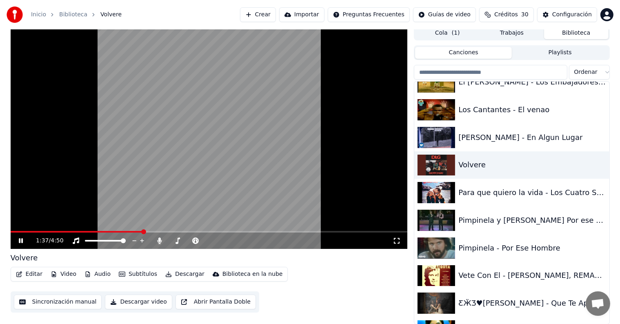
click at [146, 231] on span at bounding box center [143, 231] width 5 height 5
click at [199, 229] on span at bounding box center [198, 231] width 5 height 5
click at [224, 231] on span at bounding box center [224, 231] width 5 height 5
click at [262, 234] on span at bounding box center [260, 231] width 5 height 5
click at [277, 233] on span at bounding box center [275, 231] width 5 height 5
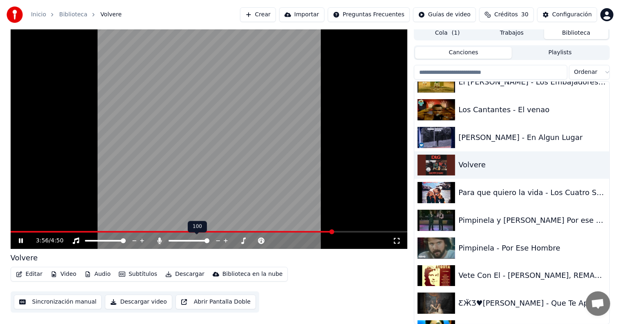
click at [158, 242] on icon at bounding box center [160, 241] width 4 height 7
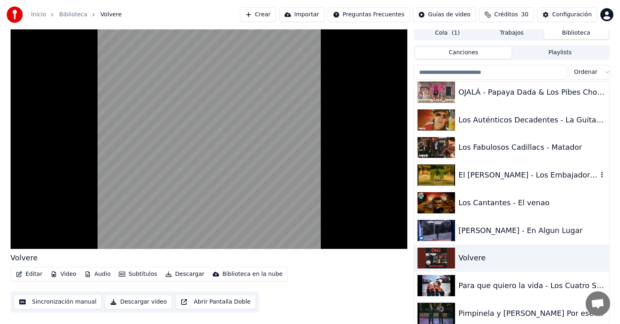
scroll to position [18348, 0]
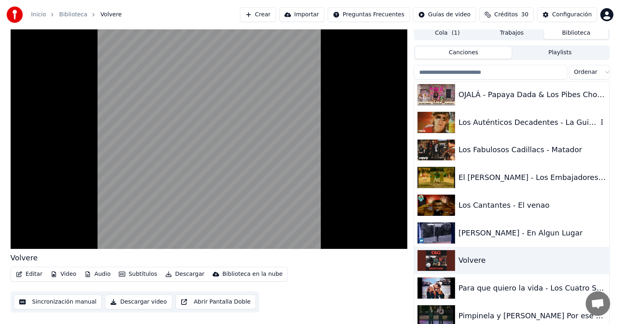
click at [509, 126] on div "Los Auténticos Decadentes - La Guitarra" at bounding box center [527, 122] width 139 height 11
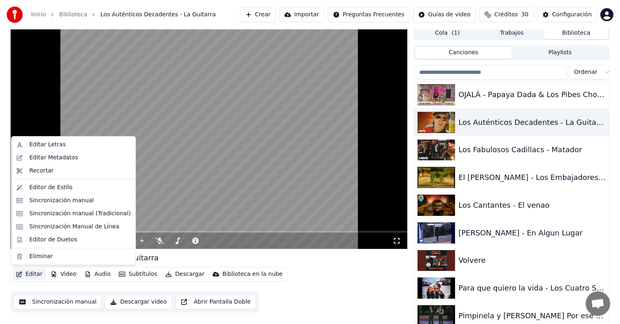
click at [38, 276] on button "Editar" at bounding box center [29, 274] width 33 height 11
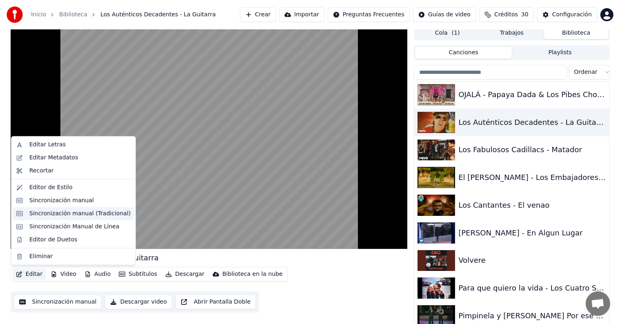
click at [77, 214] on div "Sincronización manual (Tradicional)" at bounding box center [79, 214] width 101 height 8
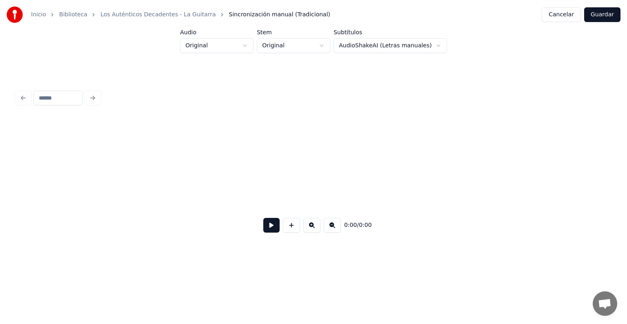
scroll to position [0, 2077]
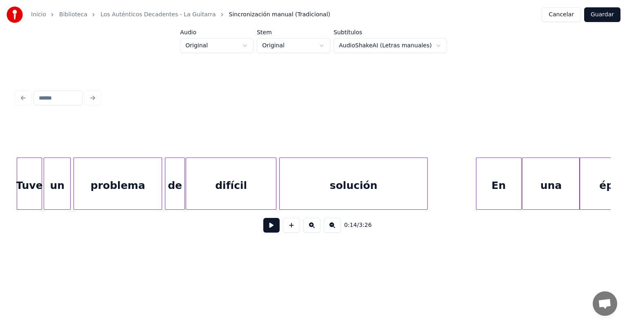
click at [264, 231] on button at bounding box center [271, 225] width 16 height 15
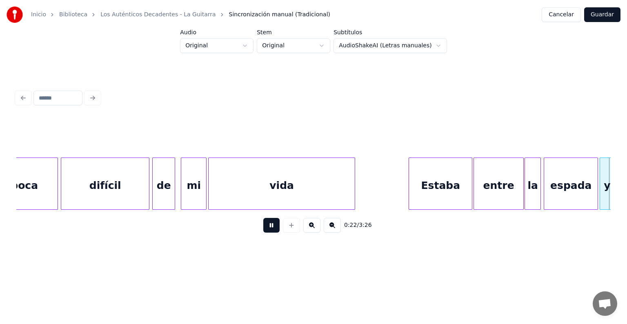
scroll to position [0, 3268]
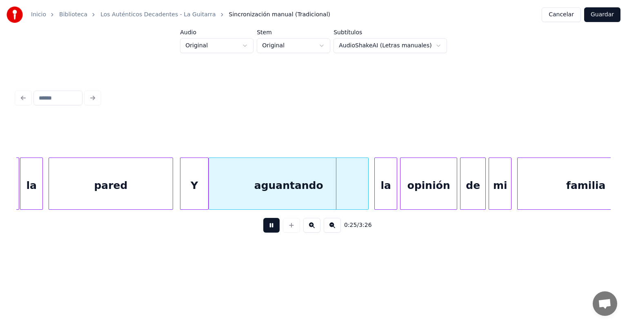
click at [259, 181] on div "aguantando" at bounding box center [288, 186] width 159 height 56
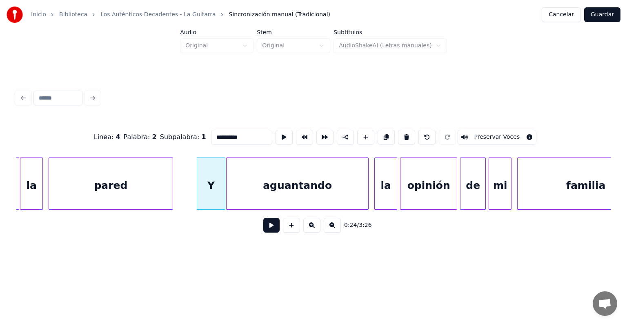
click at [266, 233] on button at bounding box center [271, 225] width 16 height 15
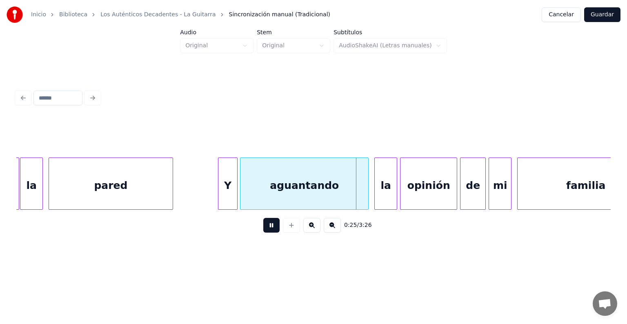
click at [225, 198] on div "Y" at bounding box center [227, 186] width 18 height 56
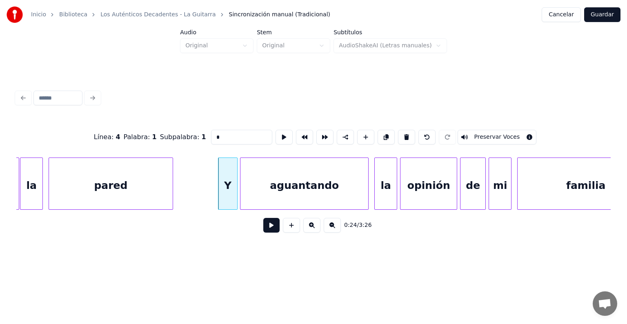
click at [367, 189] on div at bounding box center [367, 183] width 2 height 51
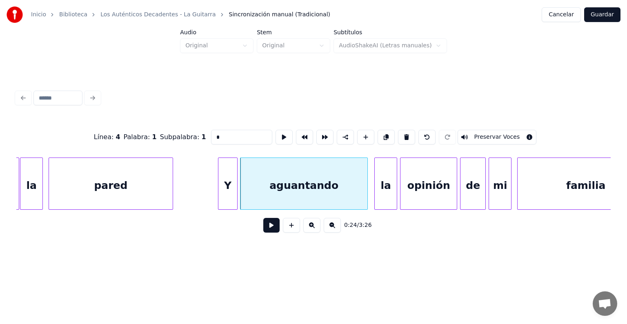
click at [376, 189] on div "la" at bounding box center [386, 186] width 22 height 56
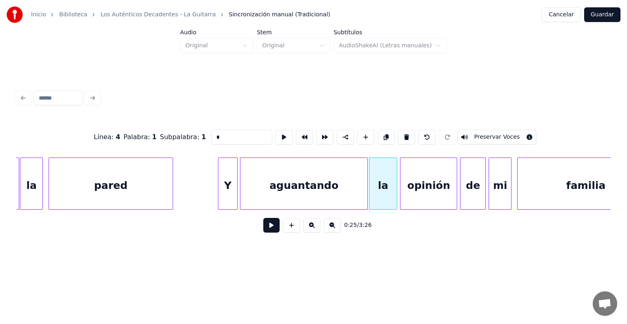
click at [263, 229] on button at bounding box center [271, 225] width 16 height 15
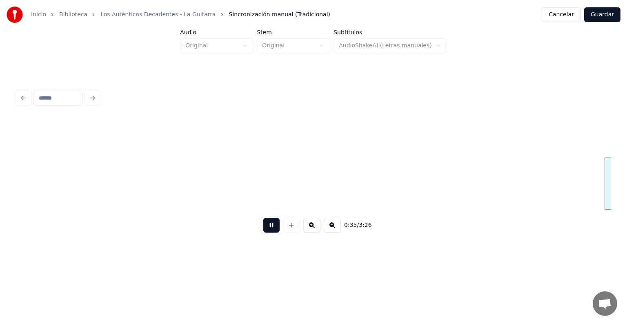
scroll to position [0, 5054]
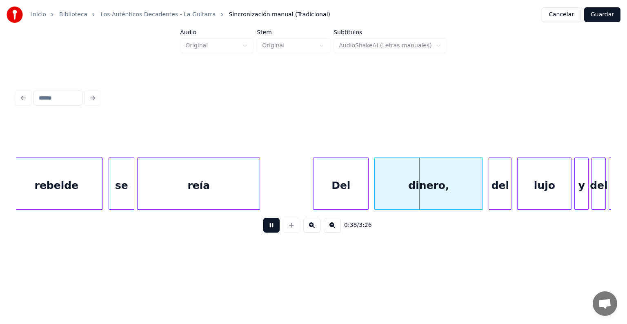
click at [316, 195] on div "Del" at bounding box center [340, 186] width 55 height 56
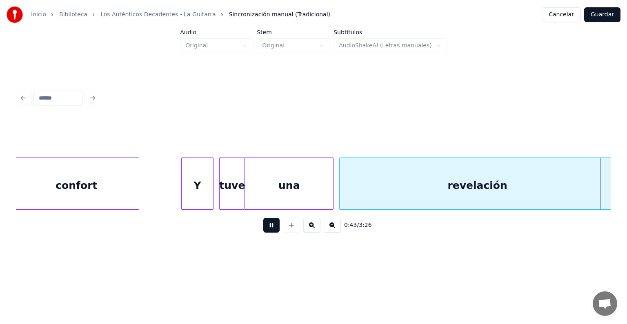
scroll to position [0, 6245]
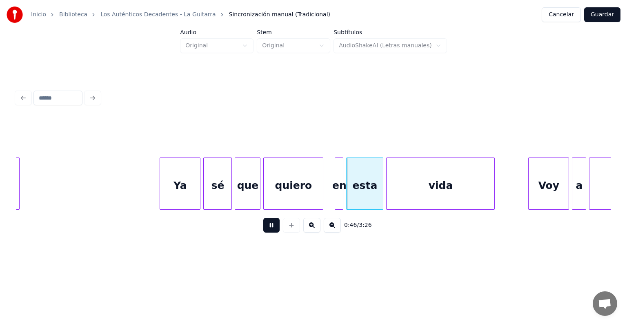
click at [546, 190] on div "Voy" at bounding box center [549, 186] width 40 height 56
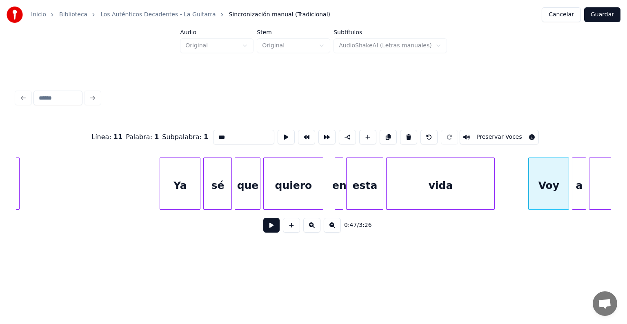
click at [263, 227] on button at bounding box center [271, 225] width 16 height 15
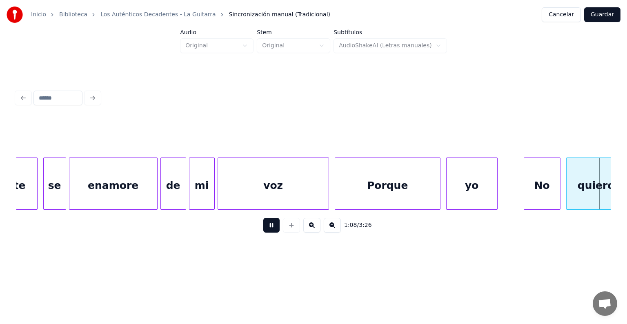
scroll to position [0, 9817]
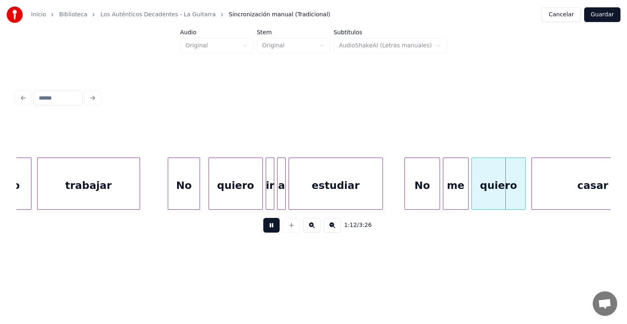
click at [263, 232] on button at bounding box center [271, 225] width 16 height 15
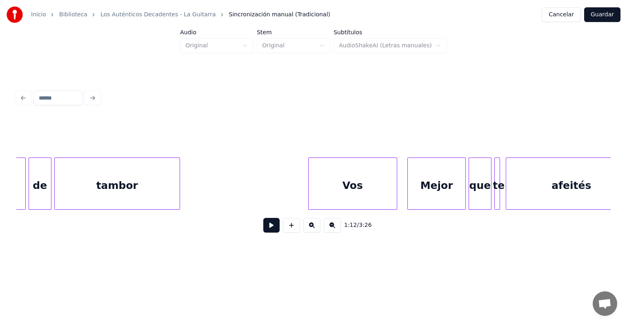
scroll to position [0, 11230]
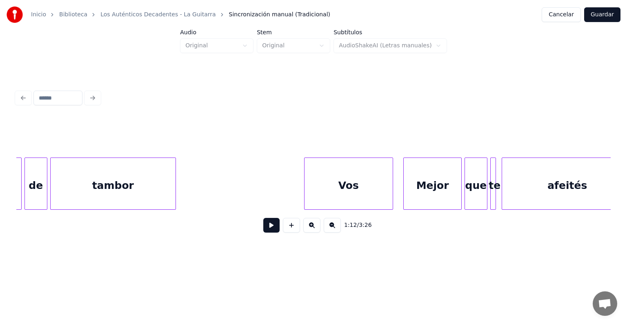
click at [316, 183] on div "Vos" at bounding box center [349, 186] width 88 height 56
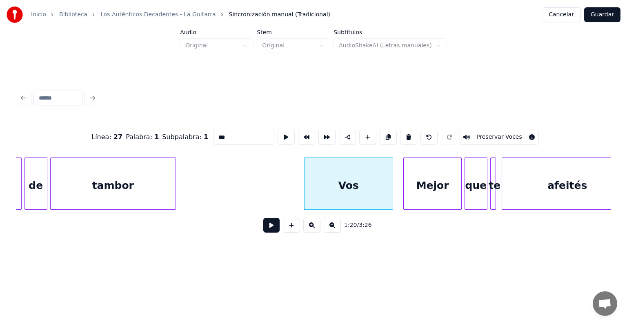
click at [263, 223] on button at bounding box center [271, 225] width 16 height 15
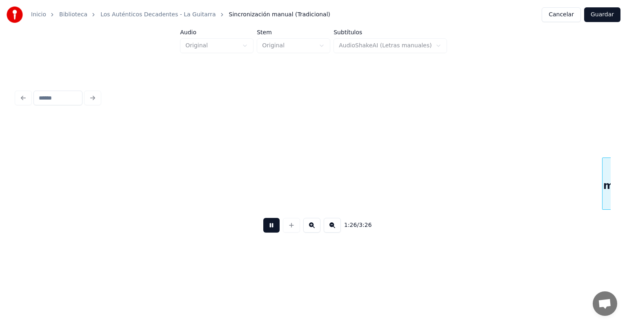
scroll to position [0, 12422]
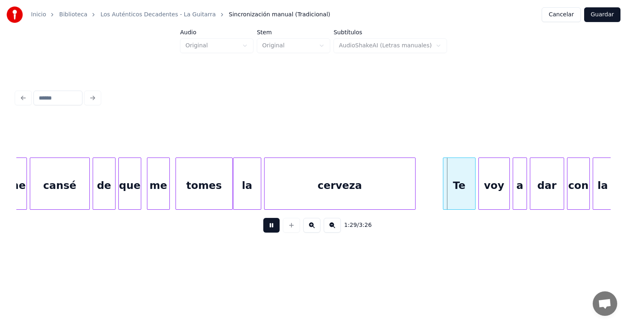
click at [263, 230] on button at bounding box center [271, 225] width 16 height 15
click at [556, 15] on button "Cancelar" at bounding box center [561, 14] width 39 height 15
